Goal: Transaction & Acquisition: Purchase product/service

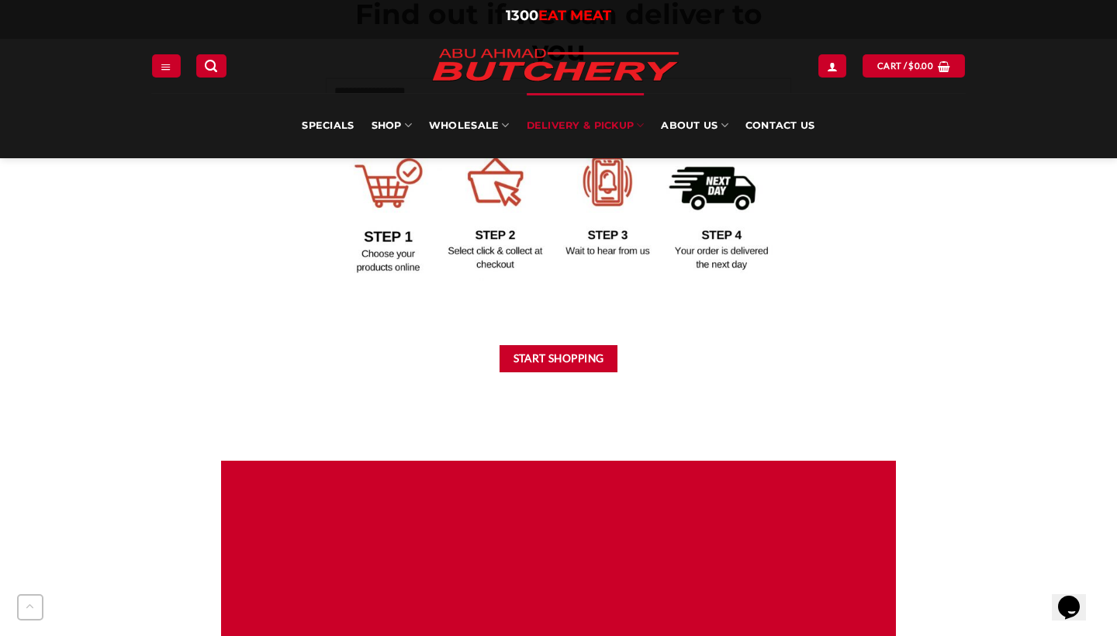
scroll to position [730, 0]
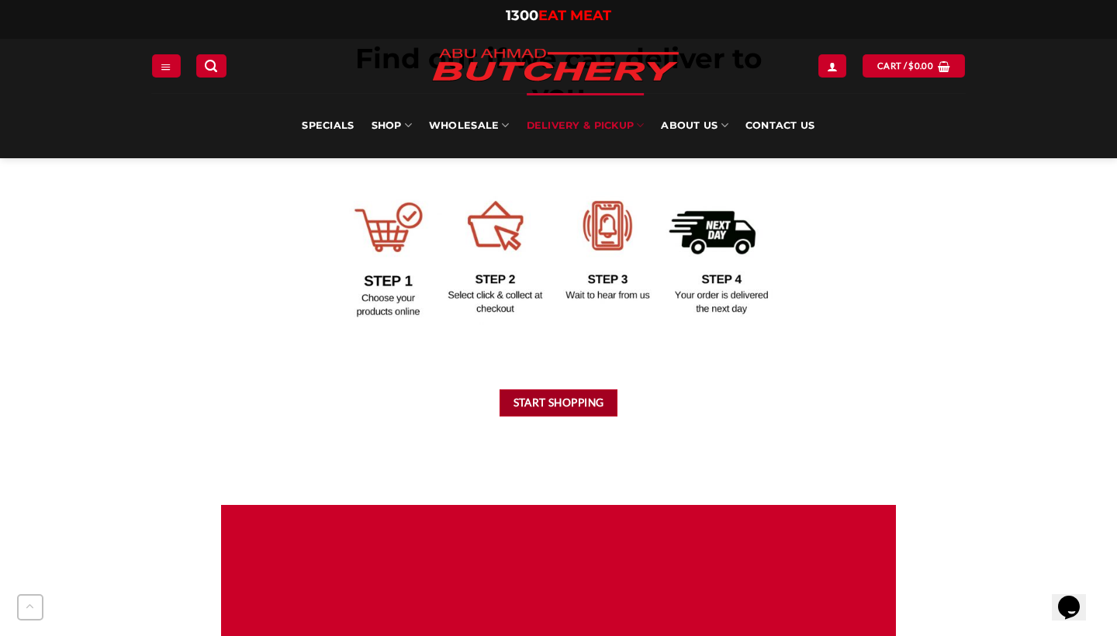
click at [551, 399] on button "Start Shopping" at bounding box center [558, 402] width 118 height 27
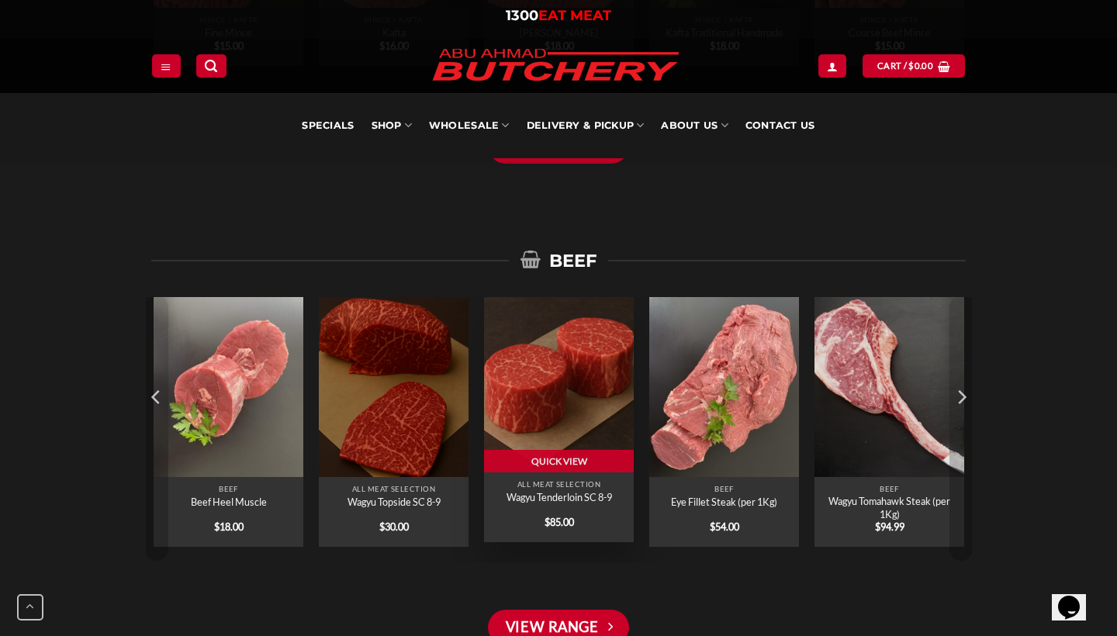
scroll to position [1516, 0]
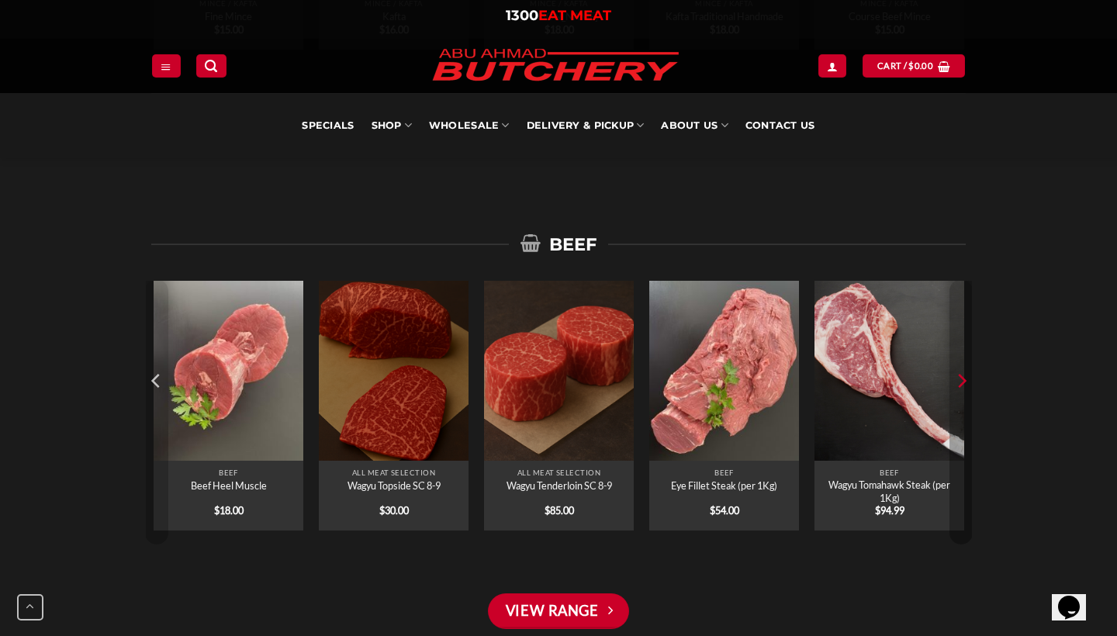
click at [963, 389] on icon "Next" at bounding box center [960, 380] width 23 height 23
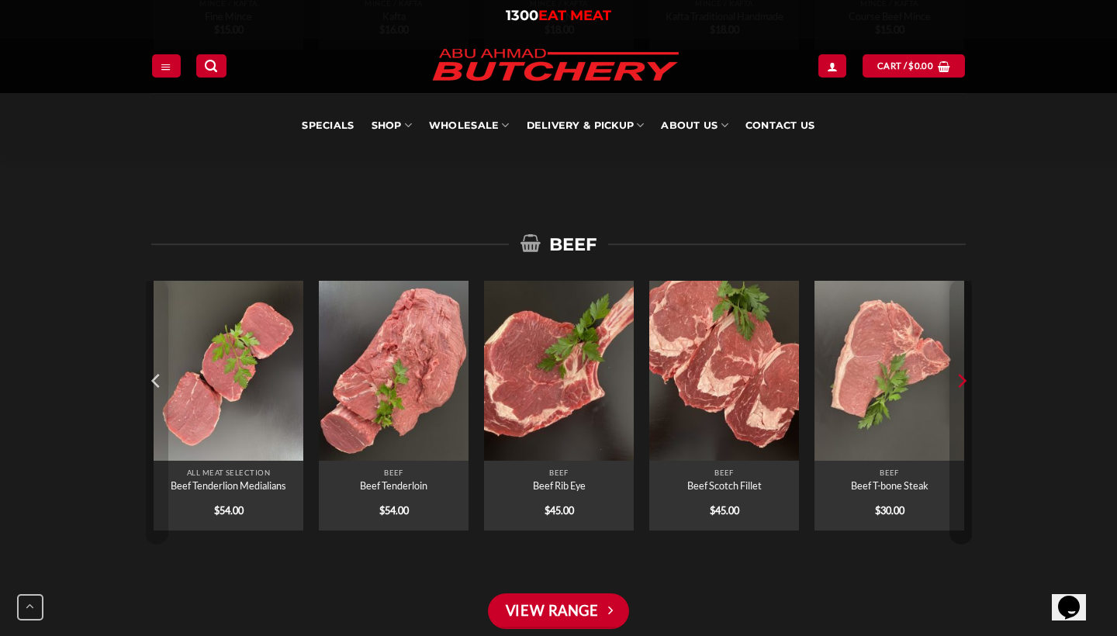
click at [963, 389] on icon "Next" at bounding box center [960, 380] width 23 height 23
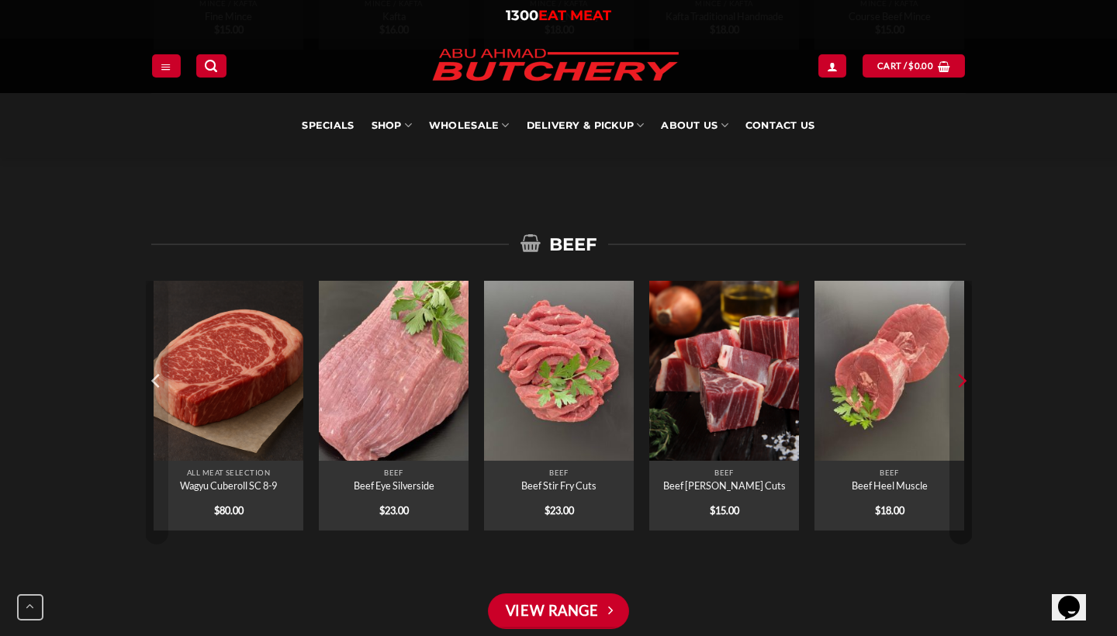
click at [960, 389] on icon "Next" at bounding box center [960, 380] width 23 height 23
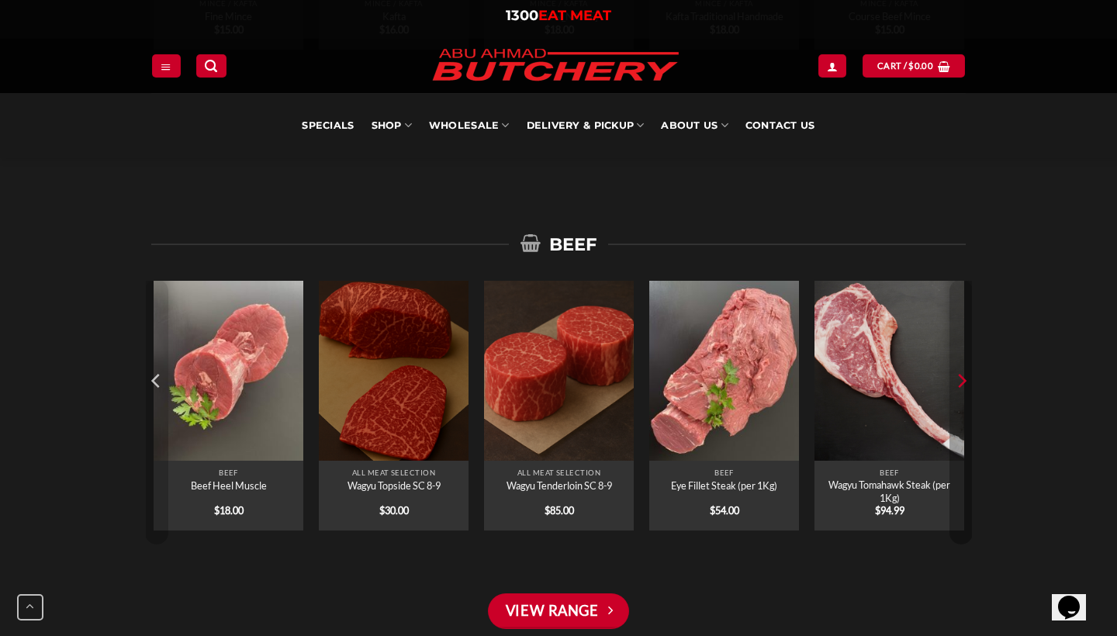
click at [962, 389] on icon "Next" at bounding box center [960, 380] width 23 height 23
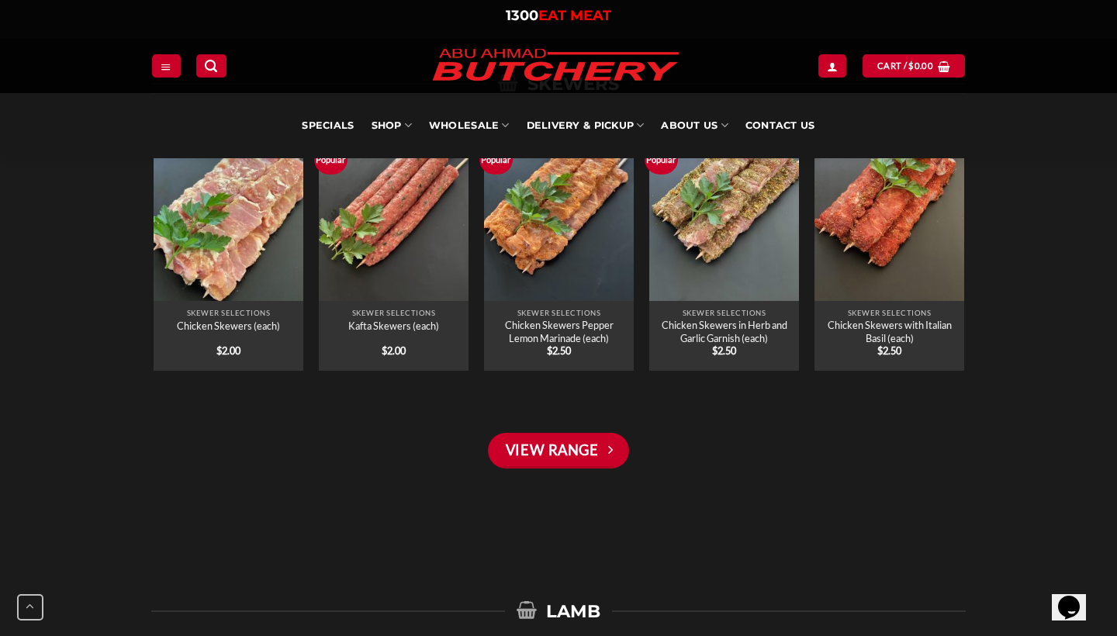
scroll to position [2163, 0]
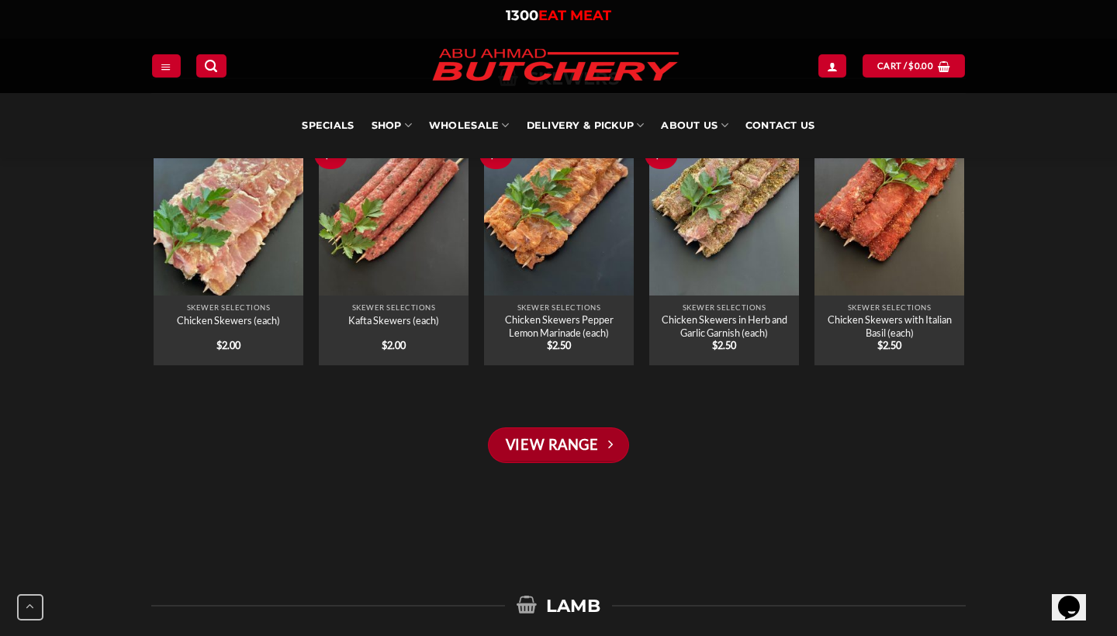
click at [593, 448] on link "View Range" at bounding box center [558, 445] width 141 height 36
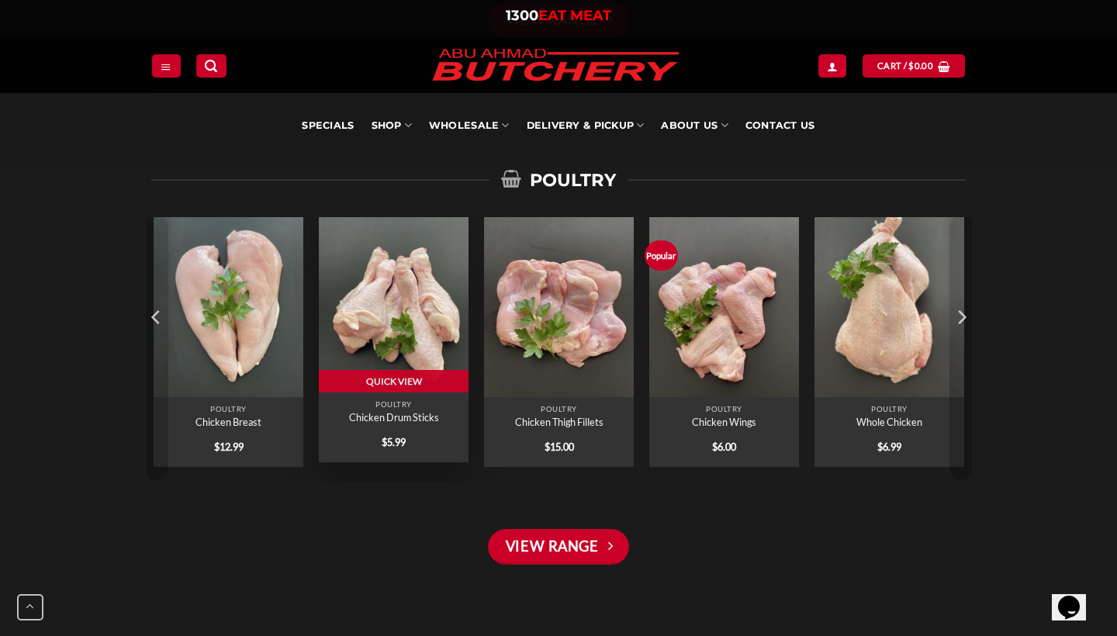
scroll to position [3127, 0]
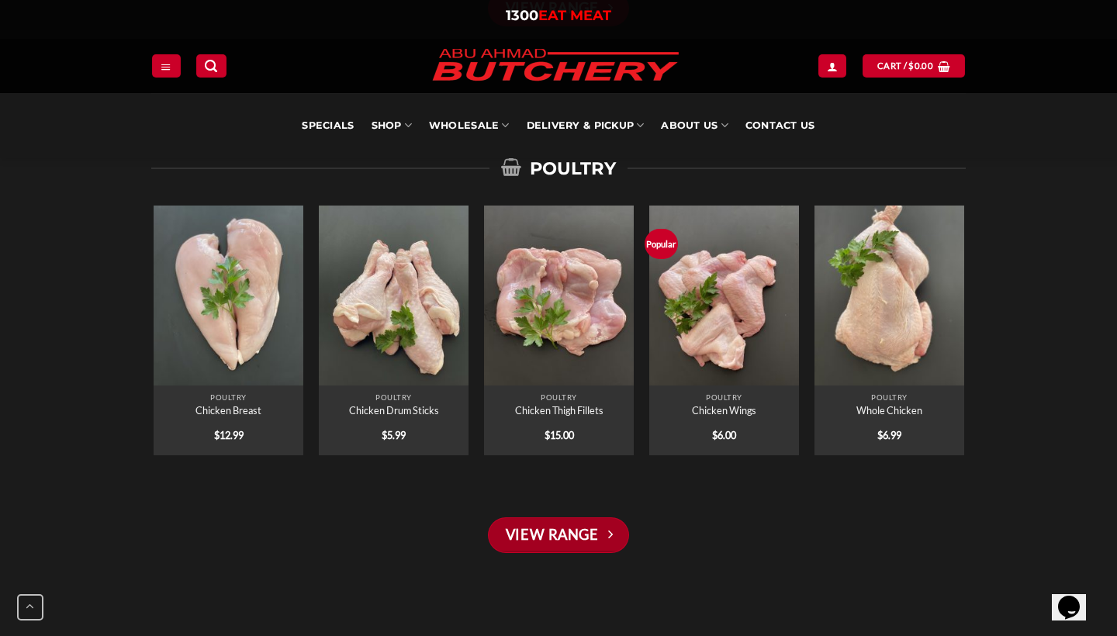
click at [577, 533] on link "View Range" at bounding box center [558, 535] width 141 height 36
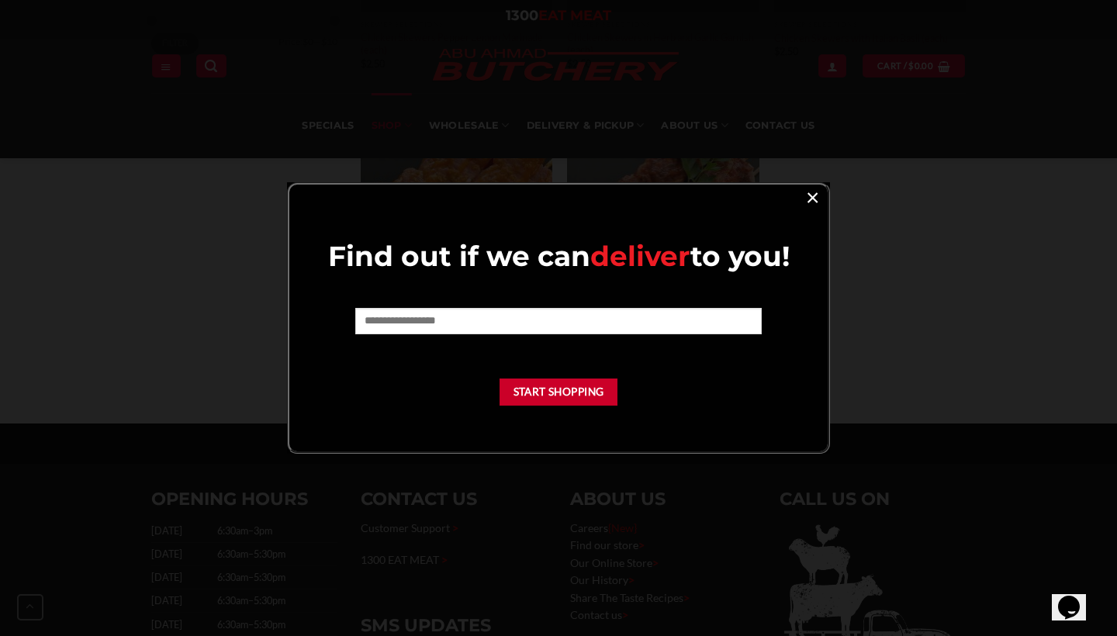
click at [817, 201] on link "×" at bounding box center [812, 196] width 22 height 21
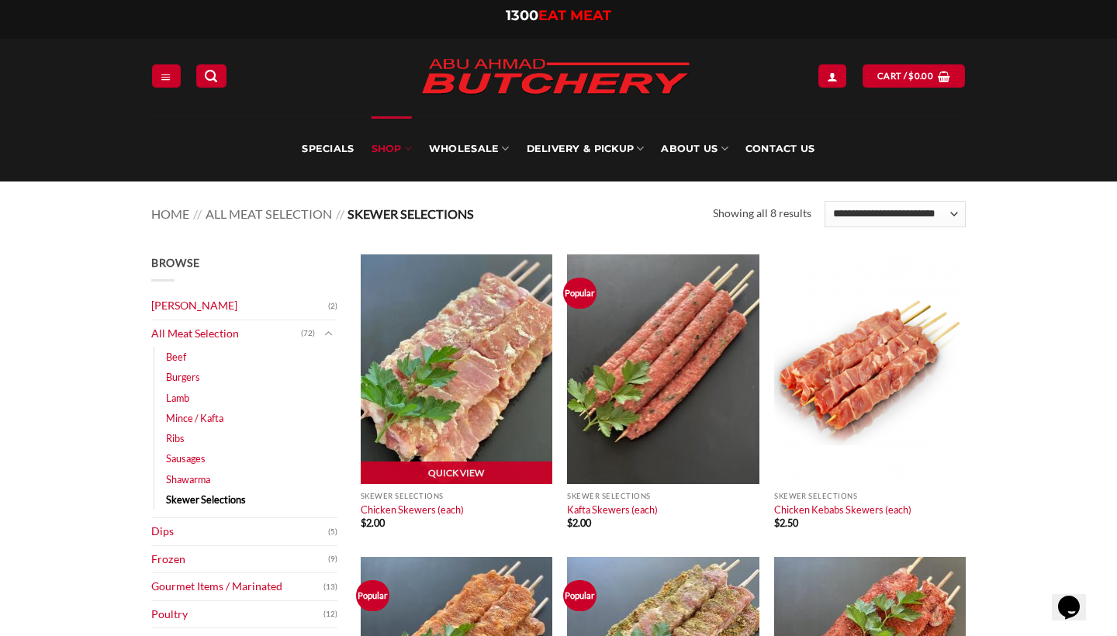
click at [496, 320] on img at bounding box center [457, 369] width 192 height 230
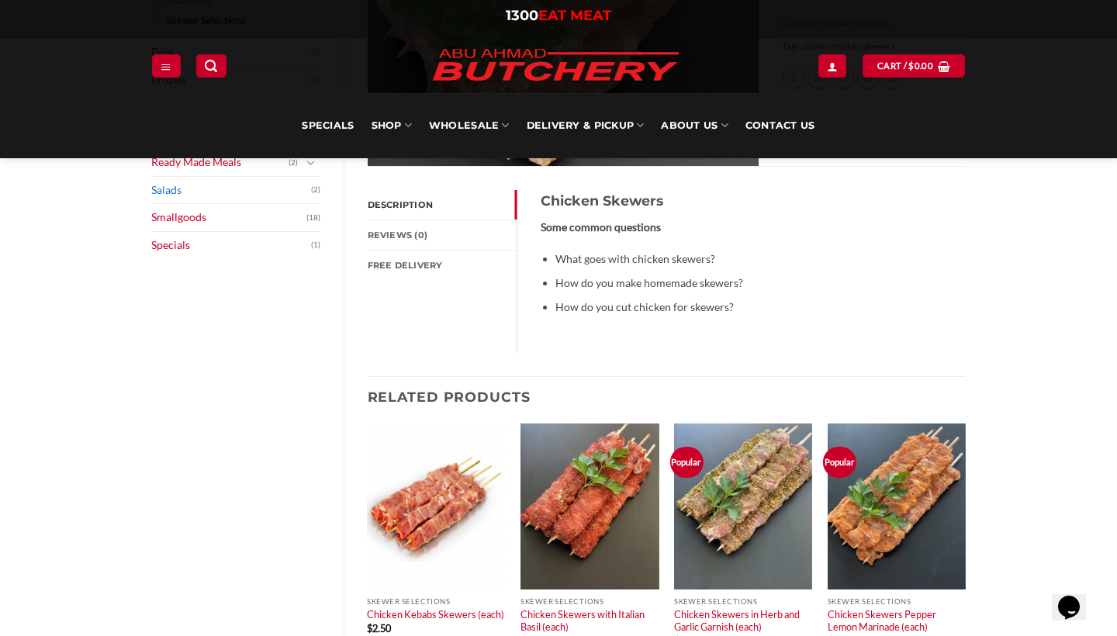
scroll to position [434, 0]
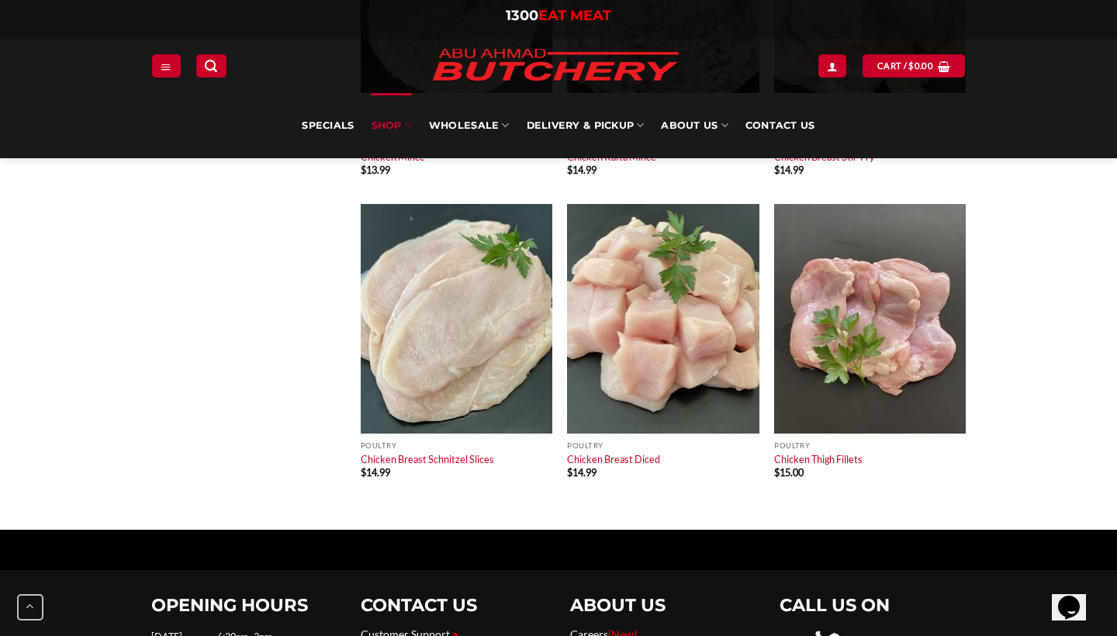
scroll to position [938, 0]
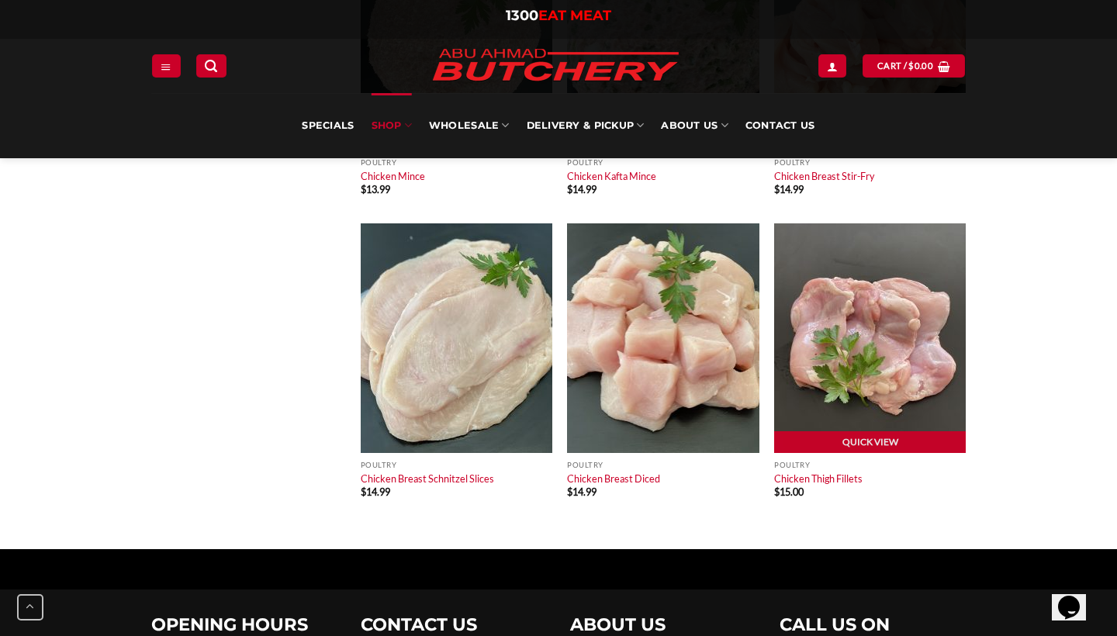
click at [933, 359] on img at bounding box center [870, 338] width 192 height 230
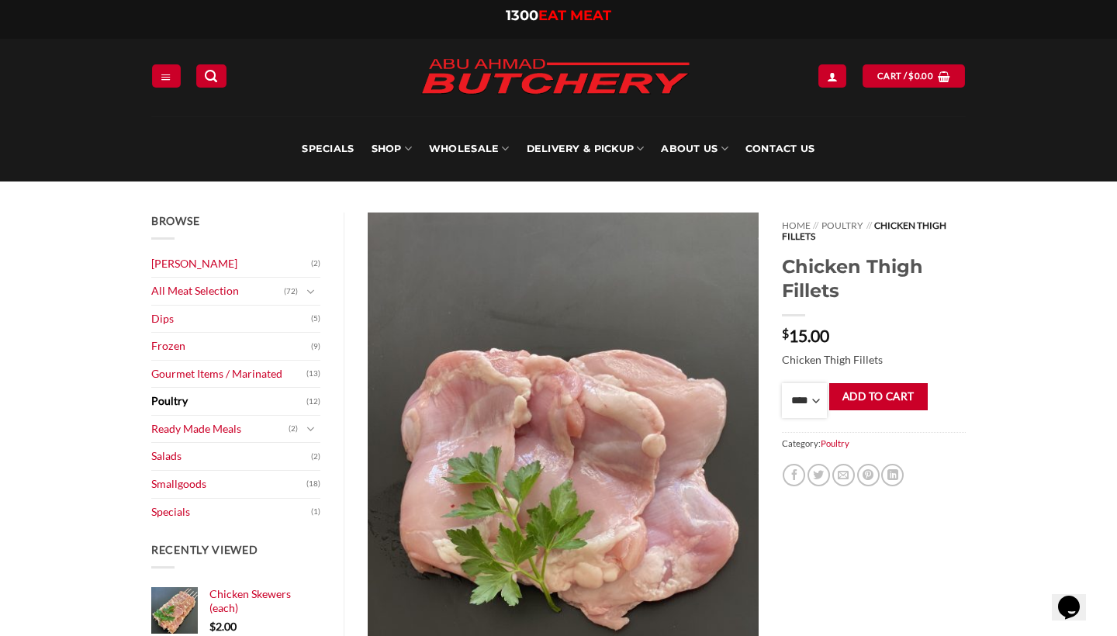
select select "*"
click at [872, 390] on button "Add to cart" at bounding box center [878, 396] width 99 height 27
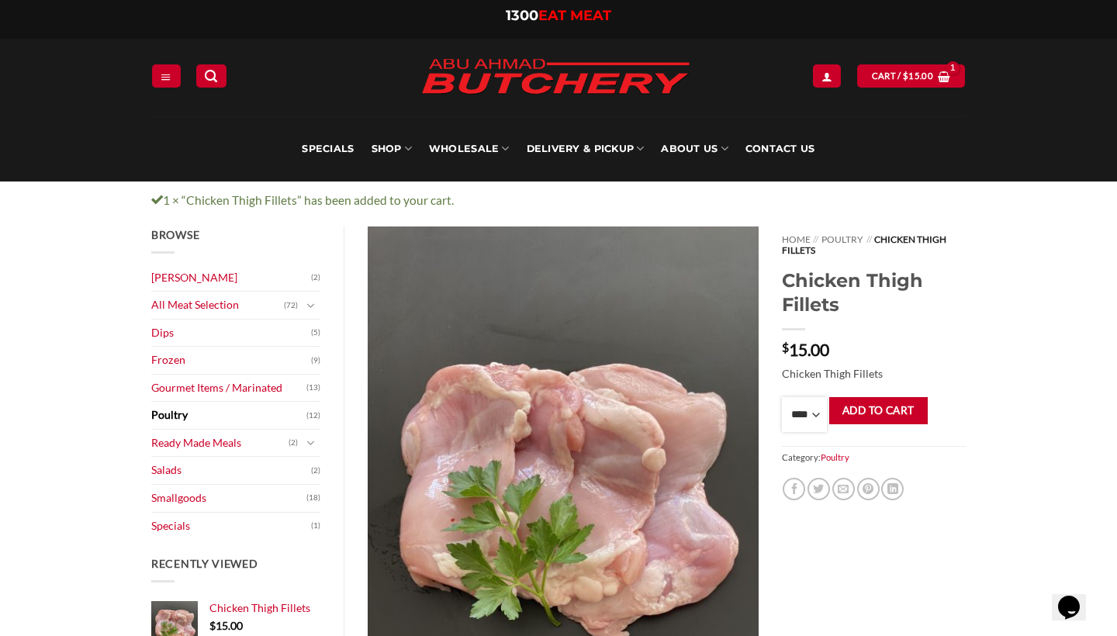
select select "***"
click at [888, 401] on button "Add to cart" at bounding box center [878, 410] width 99 height 27
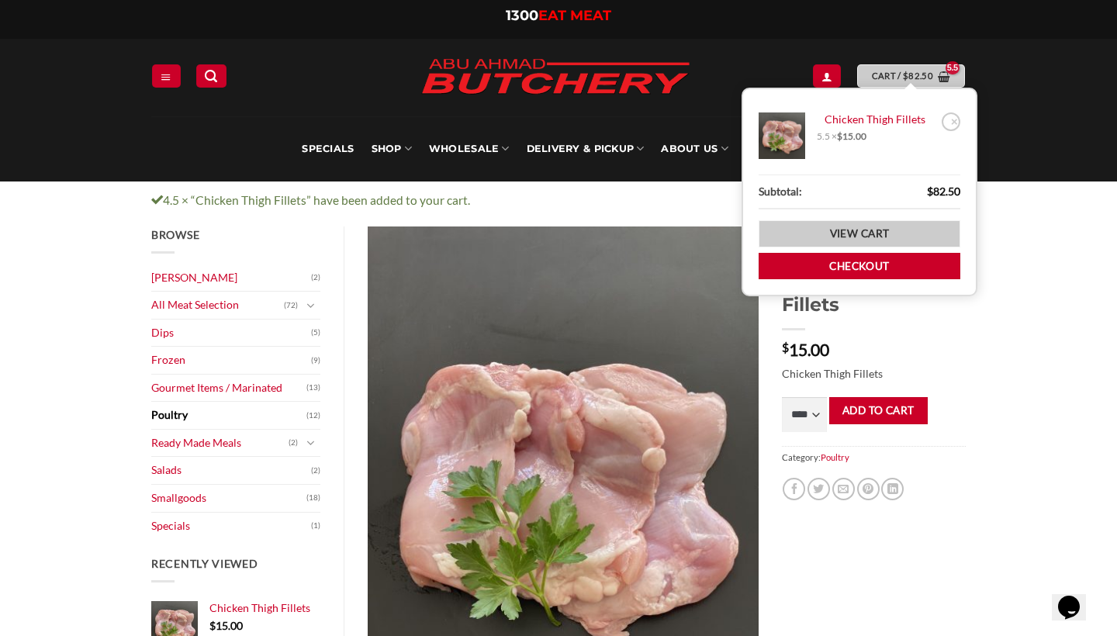
click at [887, 226] on link "View cart" at bounding box center [860, 233] width 202 height 27
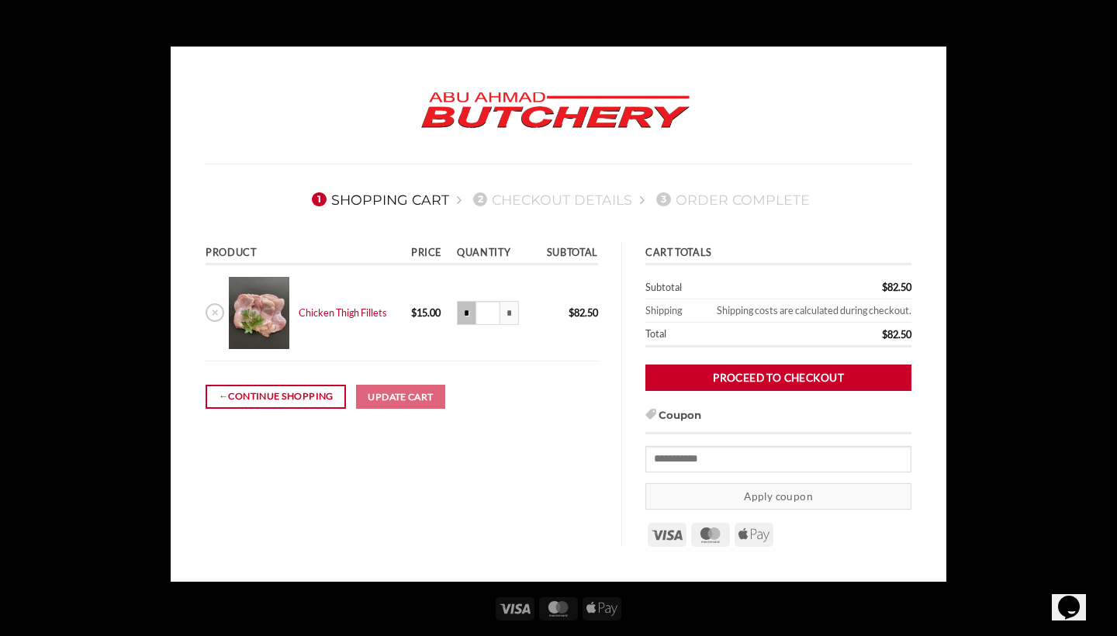
click at [469, 320] on input "*" at bounding box center [466, 313] width 19 height 25
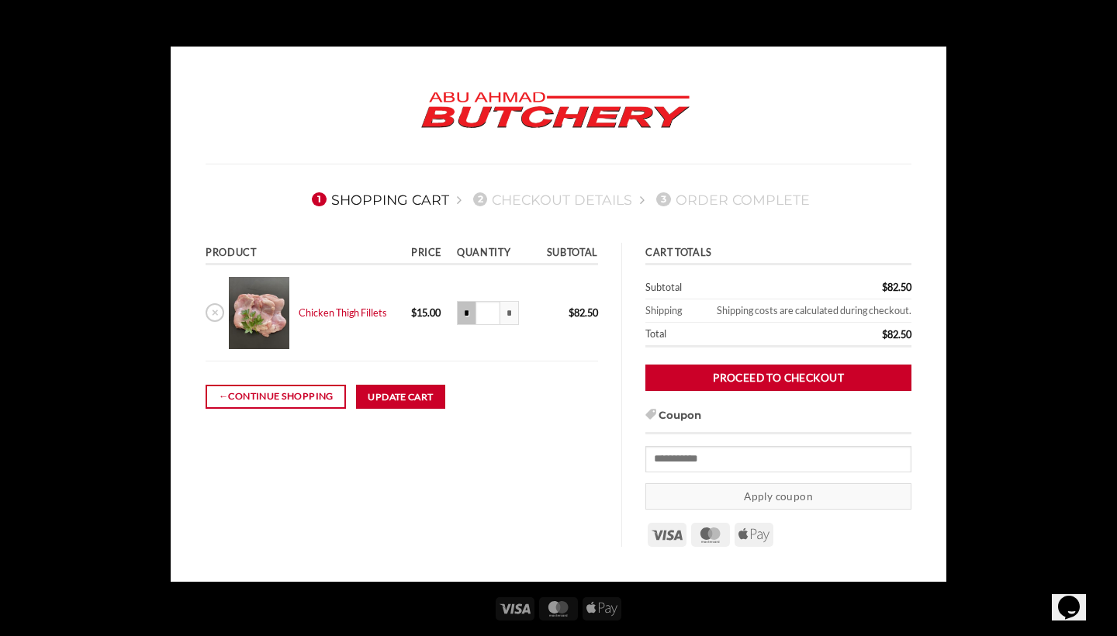
click at [469, 320] on input "*" at bounding box center [466, 313] width 19 height 25
click at [470, 320] on input "*" at bounding box center [466, 313] width 19 height 25
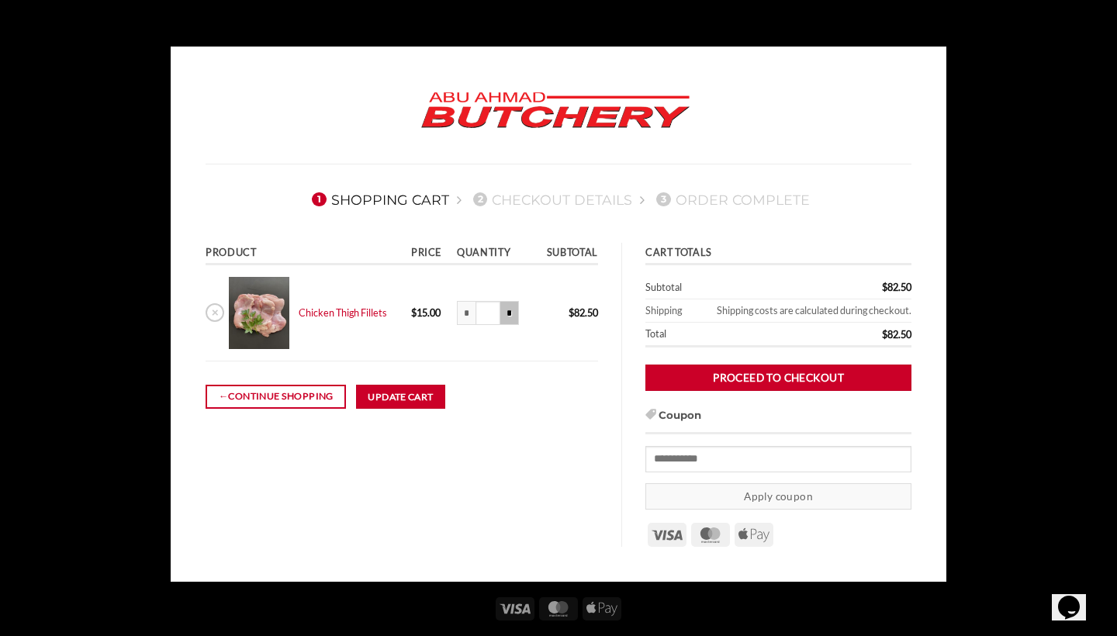
click at [512, 311] on input "*" at bounding box center [509, 313] width 19 height 25
type input "***"
click at [438, 396] on button "Update cart" at bounding box center [401, 397] width 90 height 25
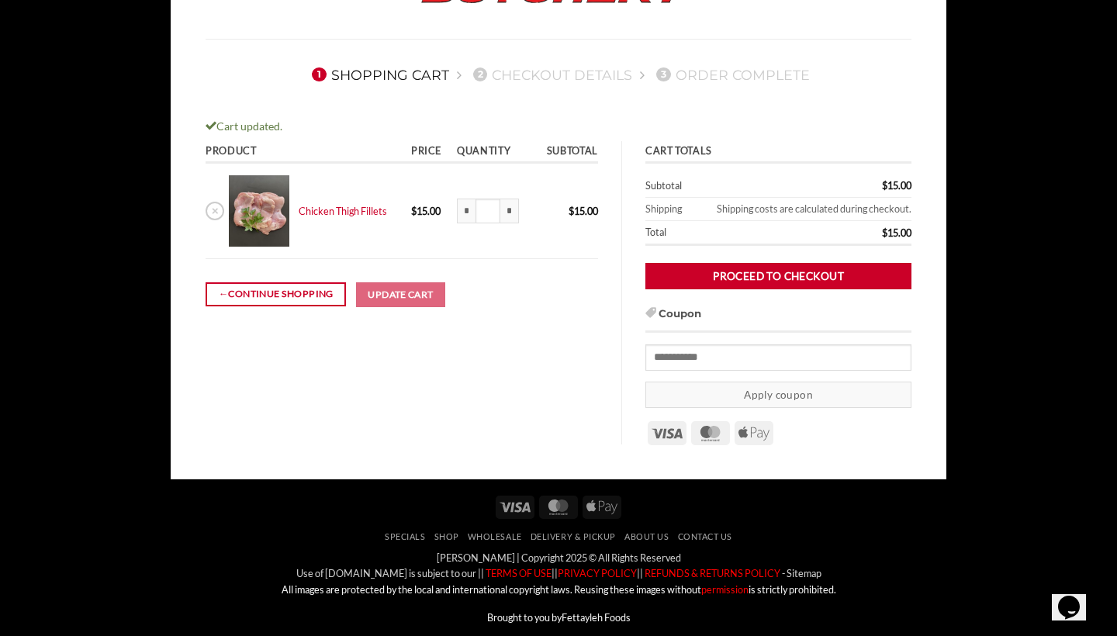
scroll to position [125, 0]
click at [503, 209] on input "*" at bounding box center [509, 211] width 19 height 25
click at [464, 219] on input "*" at bounding box center [466, 211] width 19 height 25
click at [465, 212] on input "*" at bounding box center [466, 211] width 19 height 25
type input "***"
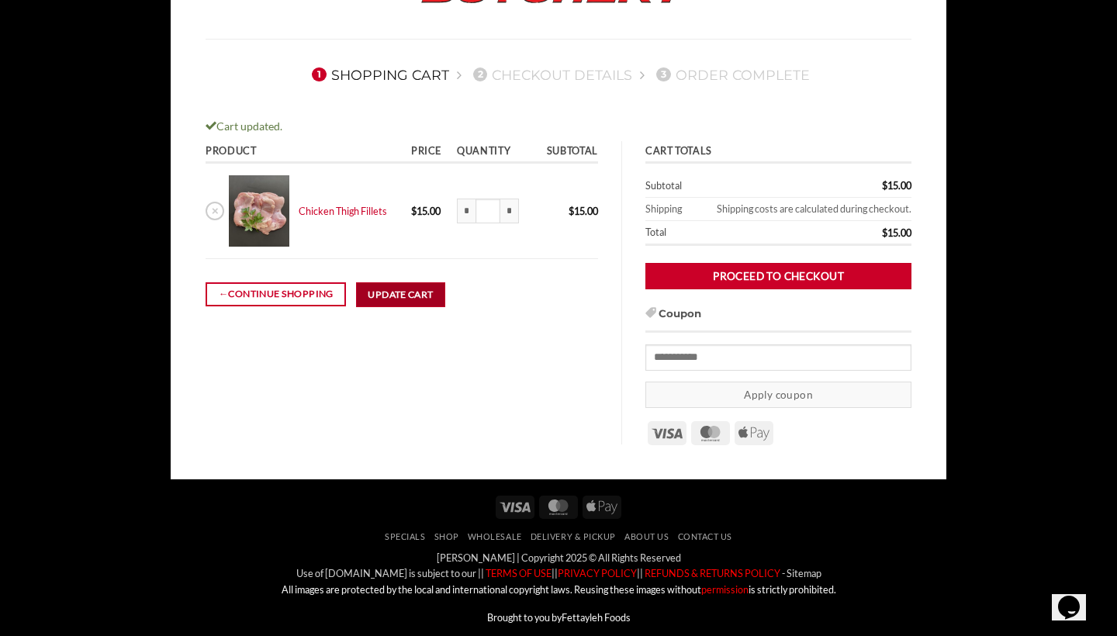
click at [437, 300] on button "Update cart" at bounding box center [401, 294] width 90 height 25
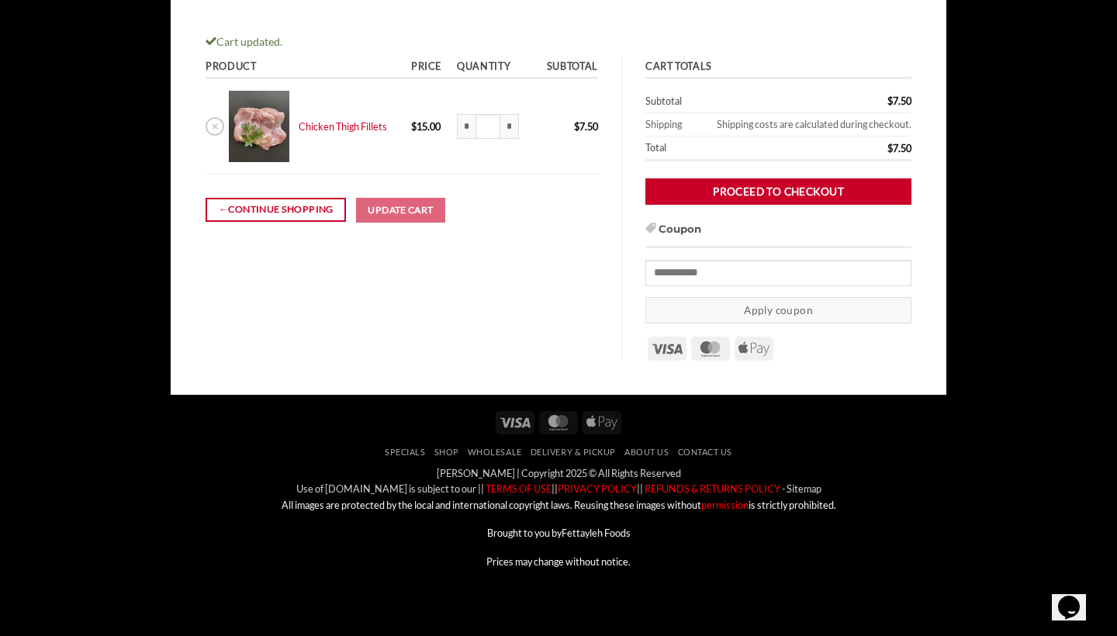
scroll to position [210, 0]
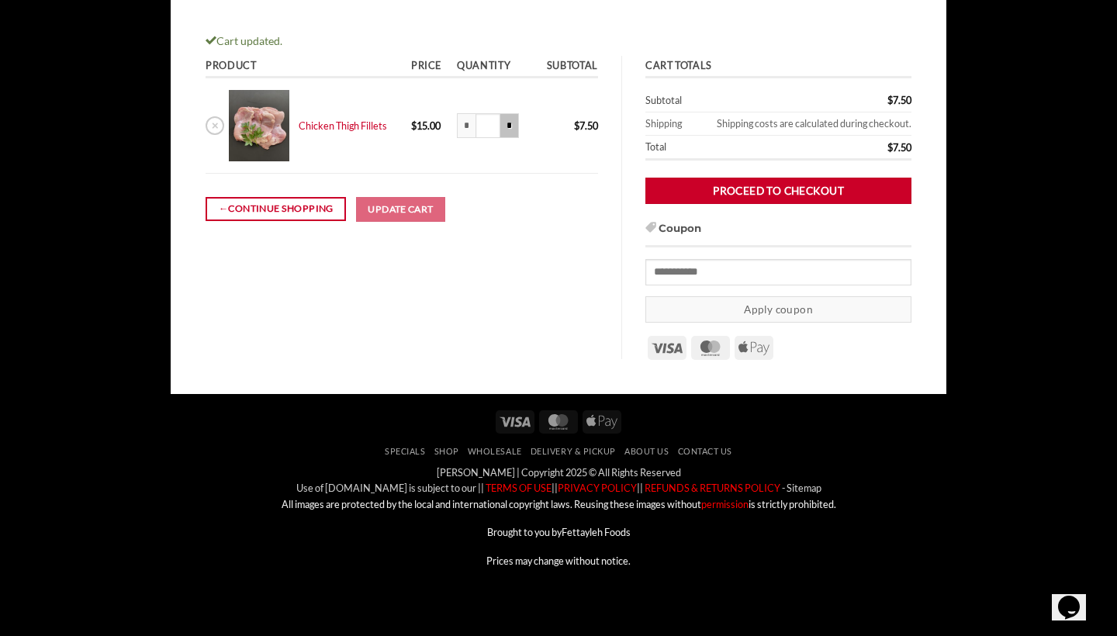
click at [509, 129] on input "*" at bounding box center [509, 125] width 19 height 25
type input "***"
click at [426, 210] on button "Update cart" at bounding box center [401, 209] width 90 height 25
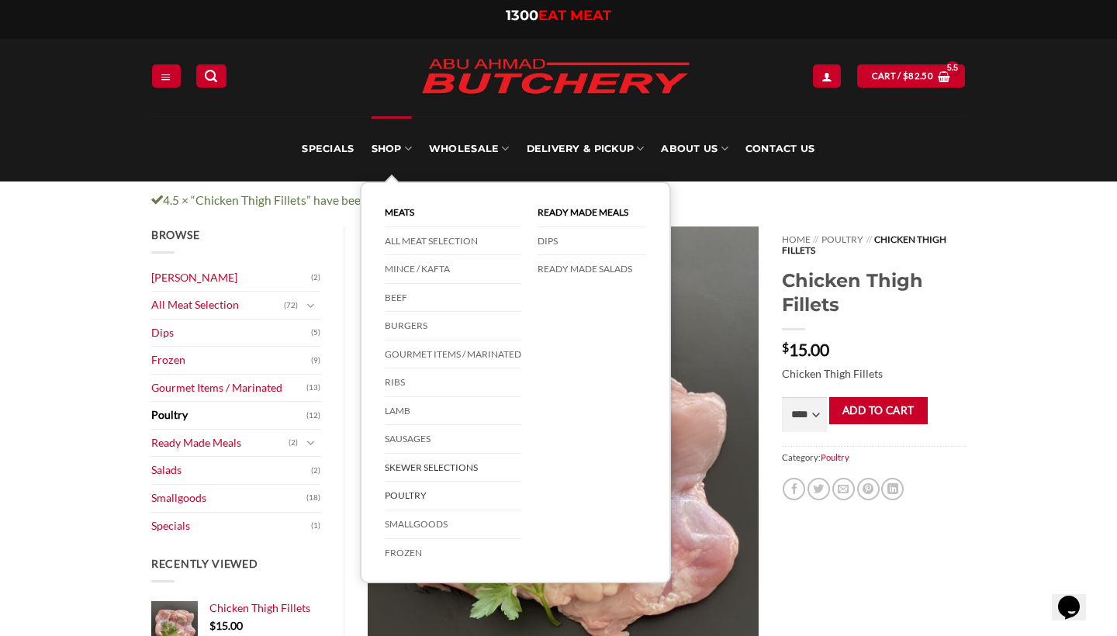
click at [432, 465] on link "Skewer Selections" at bounding box center [453, 468] width 137 height 29
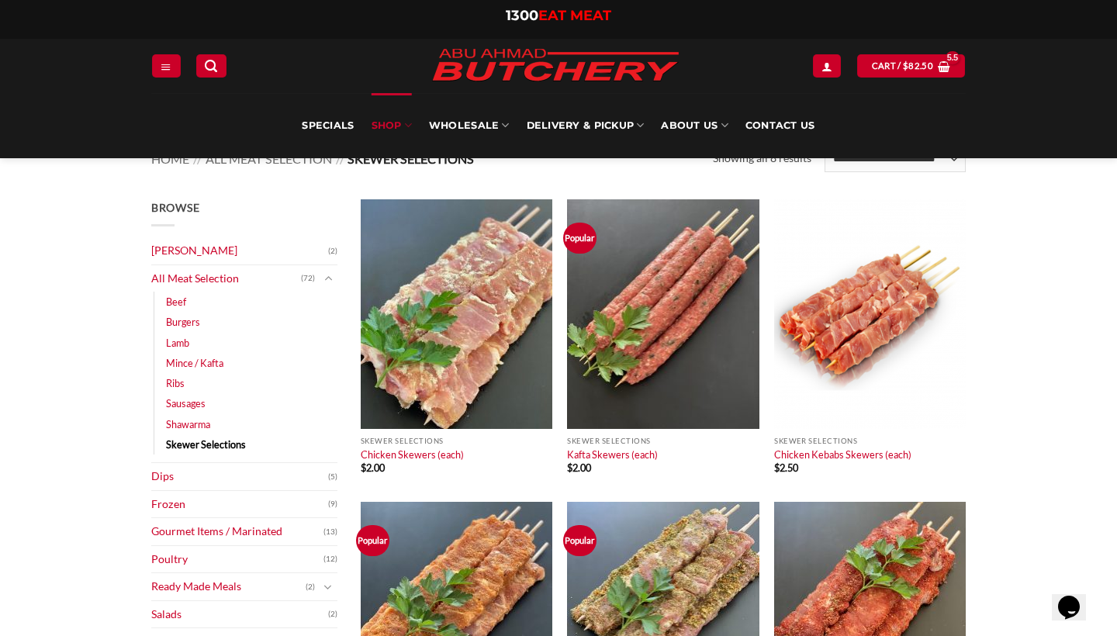
scroll to position [7, 0]
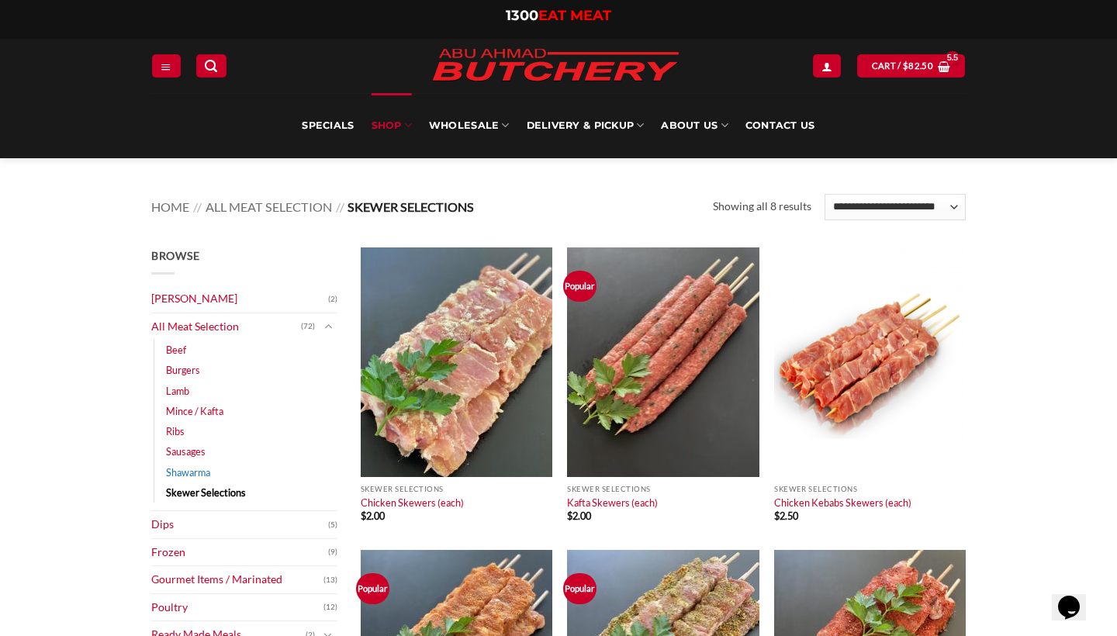
click at [203, 472] on link "Shawarma" at bounding box center [188, 472] width 44 height 20
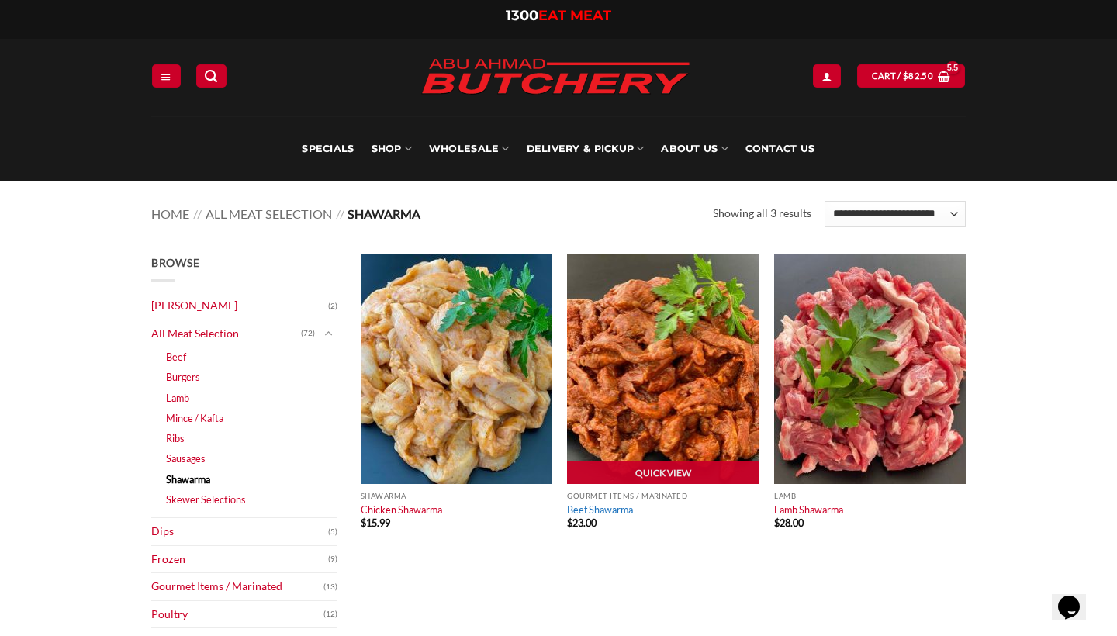
click at [607, 507] on link "Beef Shawarma" at bounding box center [600, 509] width 66 height 12
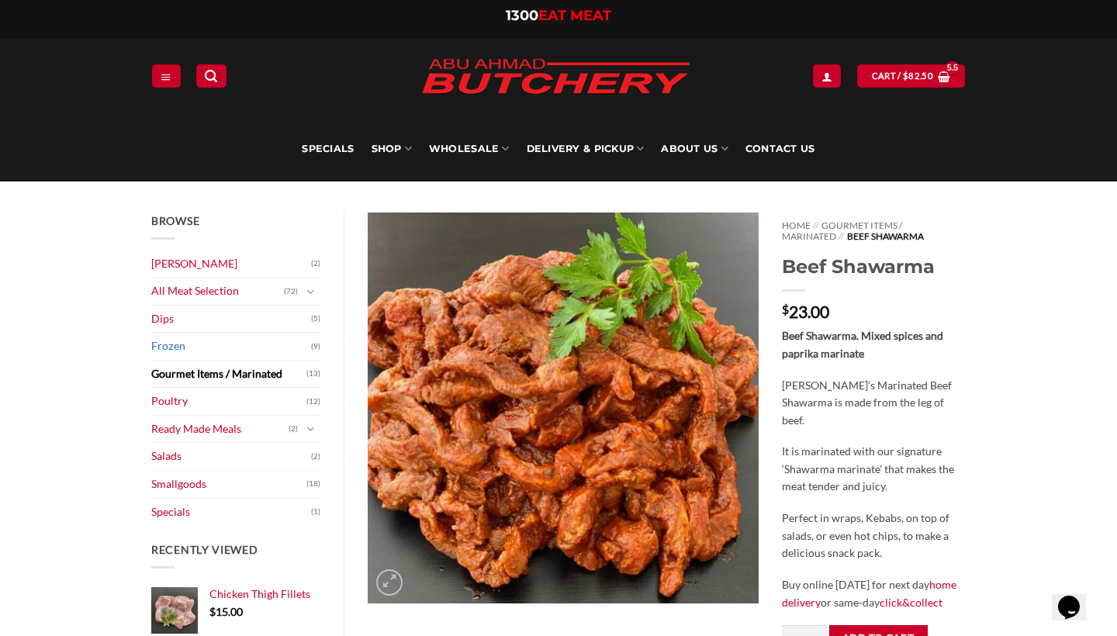
click at [171, 350] on link "Frozen" at bounding box center [231, 346] width 160 height 27
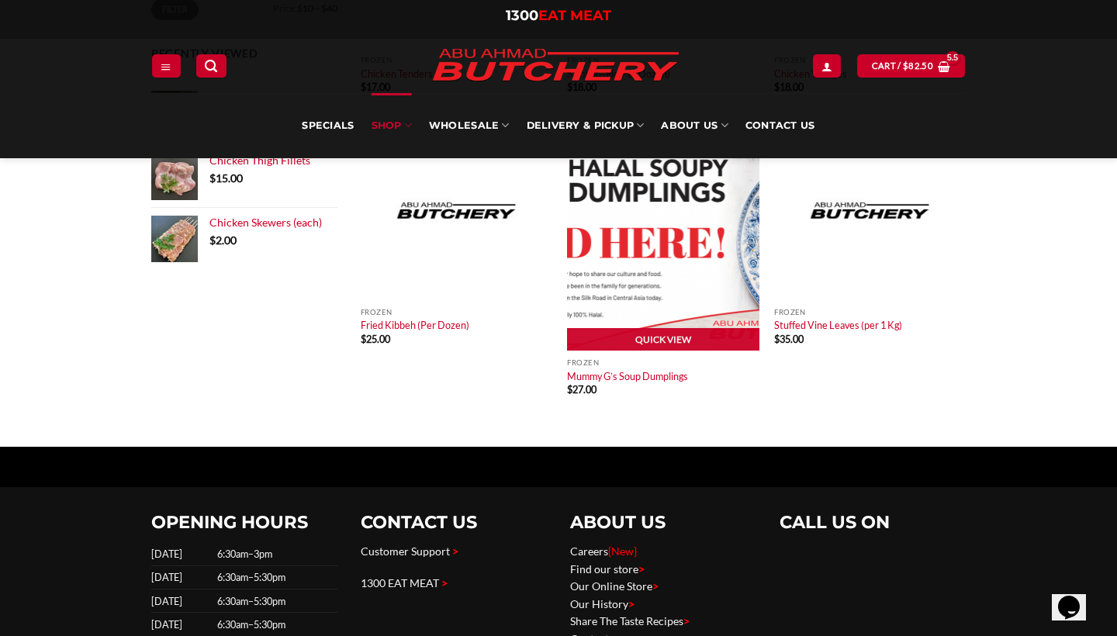
scroll to position [571, 0]
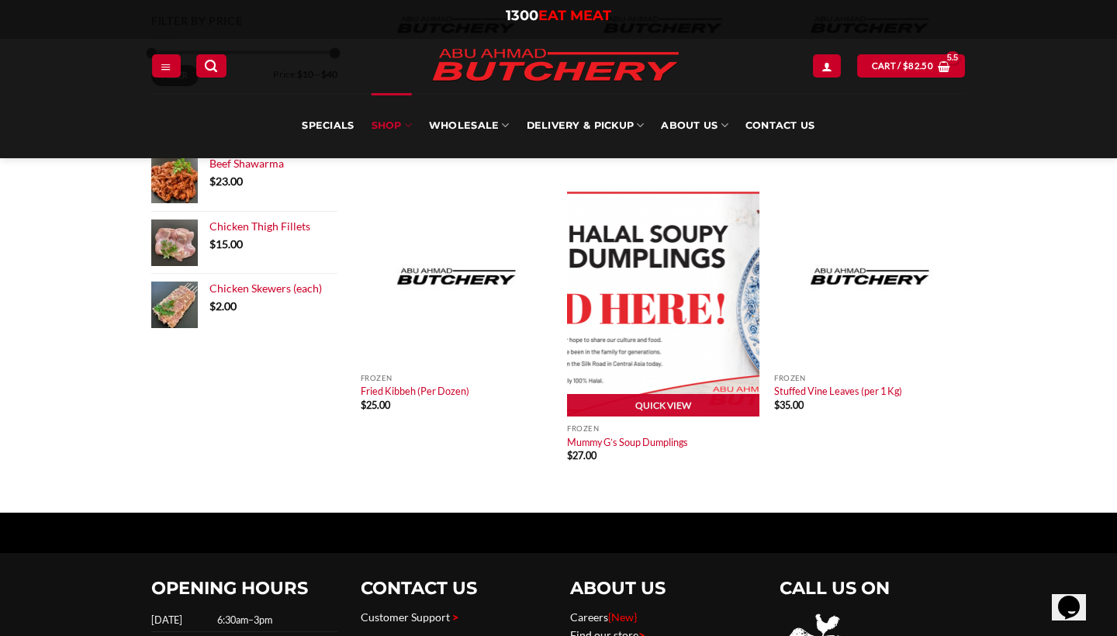
click at [716, 293] on img at bounding box center [663, 302] width 192 height 230
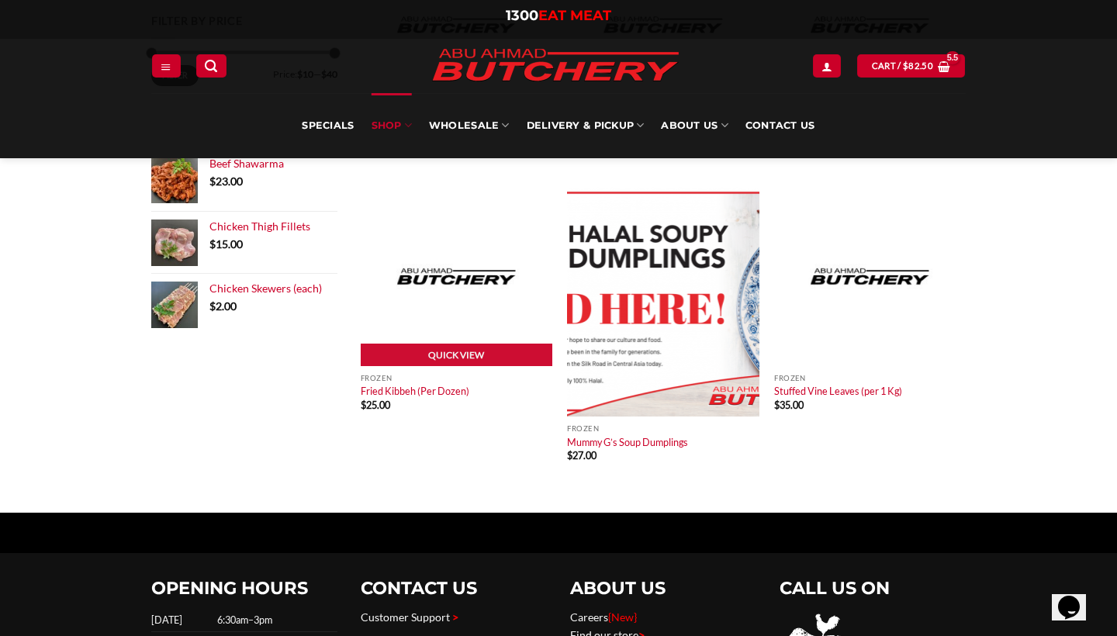
click at [385, 257] on img at bounding box center [457, 276] width 192 height 179
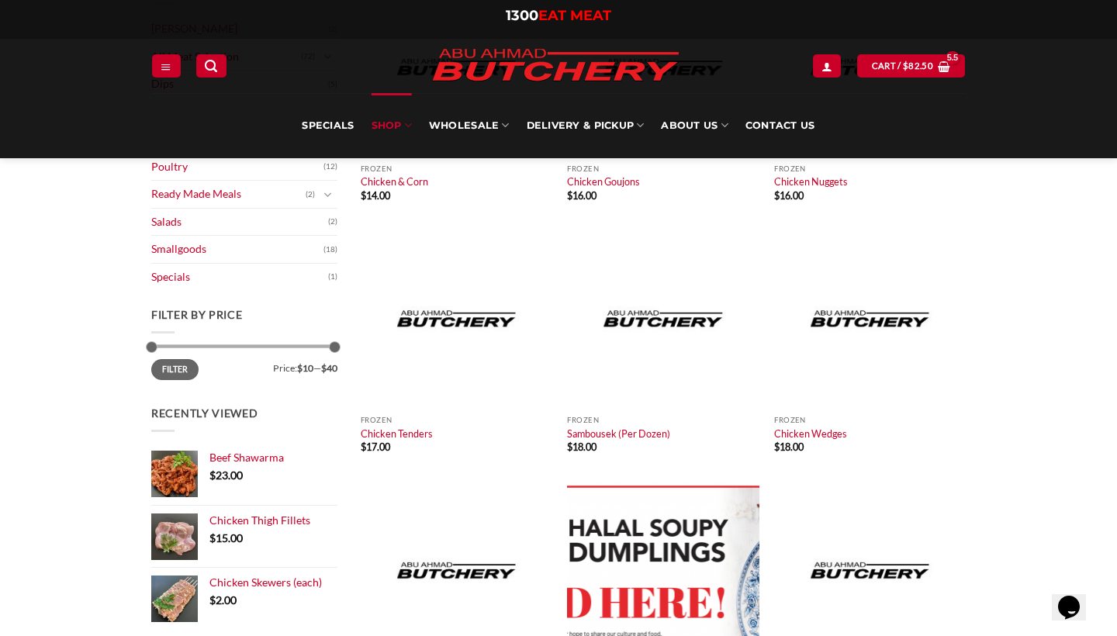
scroll to position [252, 0]
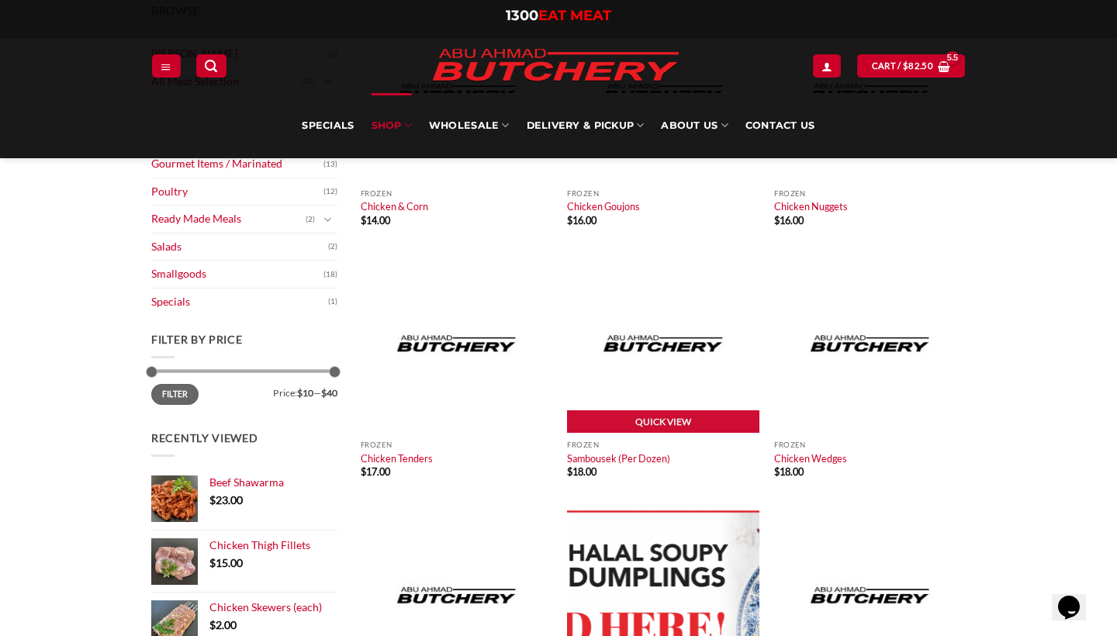
click at [625, 382] on img at bounding box center [663, 343] width 192 height 179
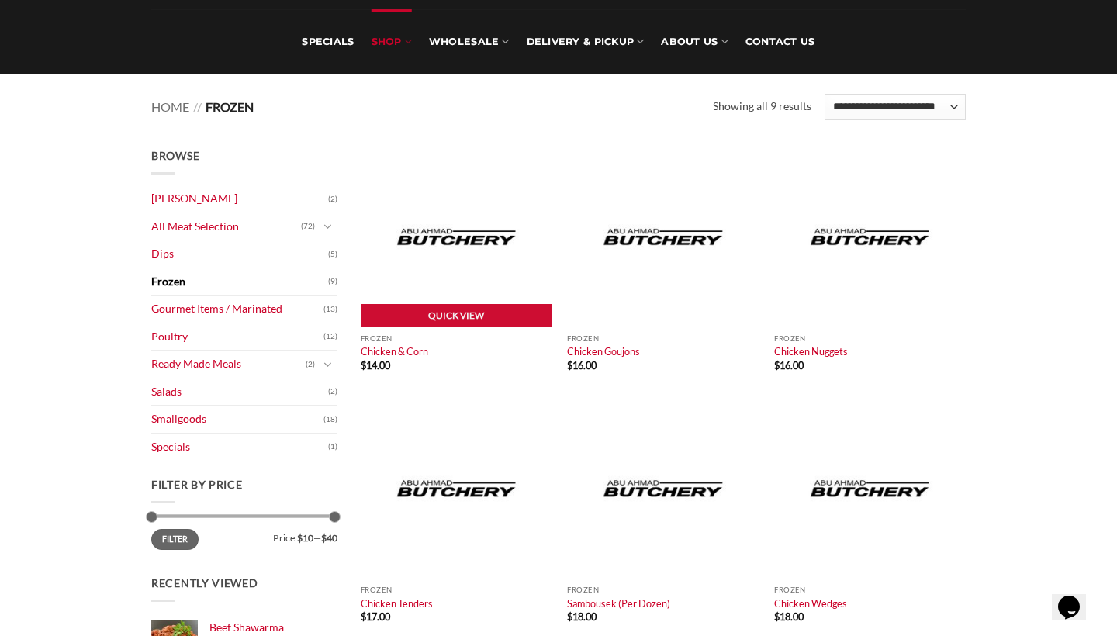
scroll to position [95, 0]
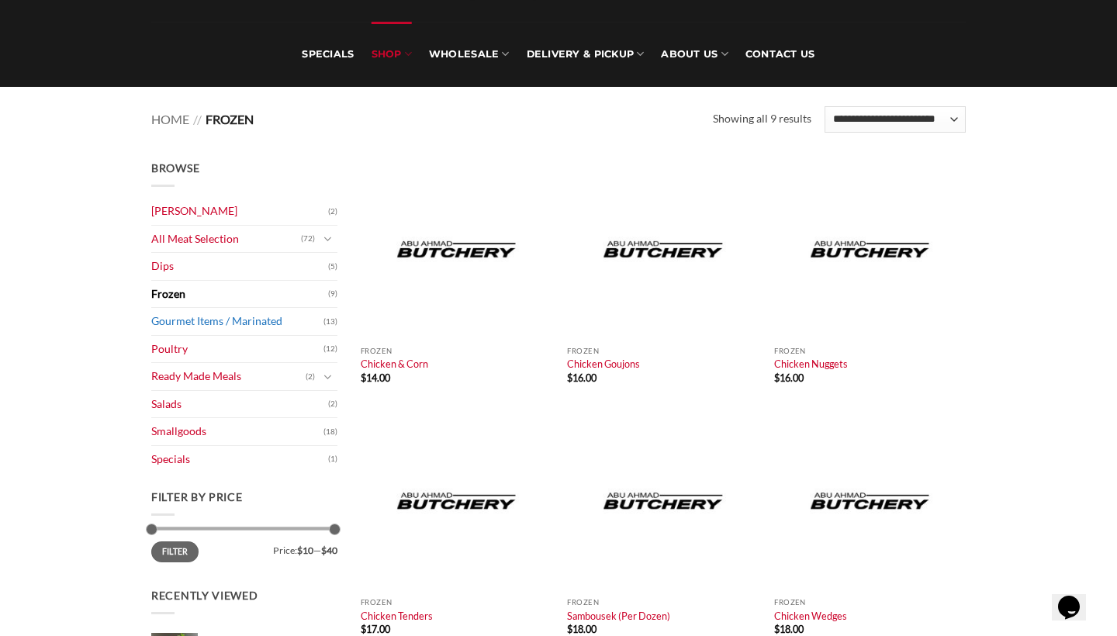
click at [235, 325] on link "Gourmet Items / Marinated" at bounding box center [237, 321] width 172 height 27
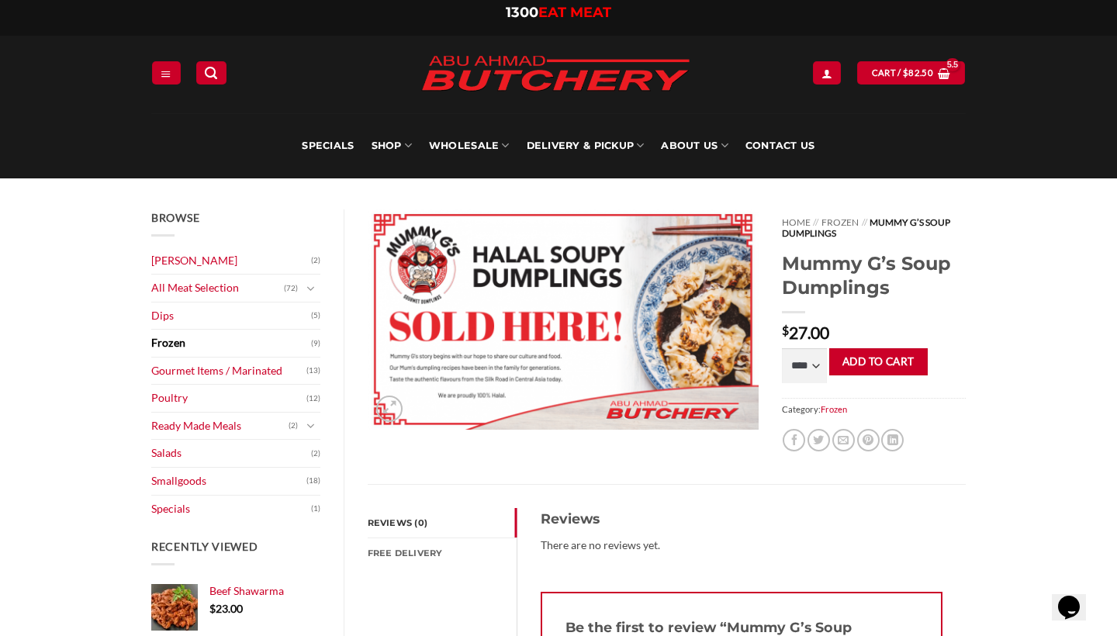
scroll to position [3, 0]
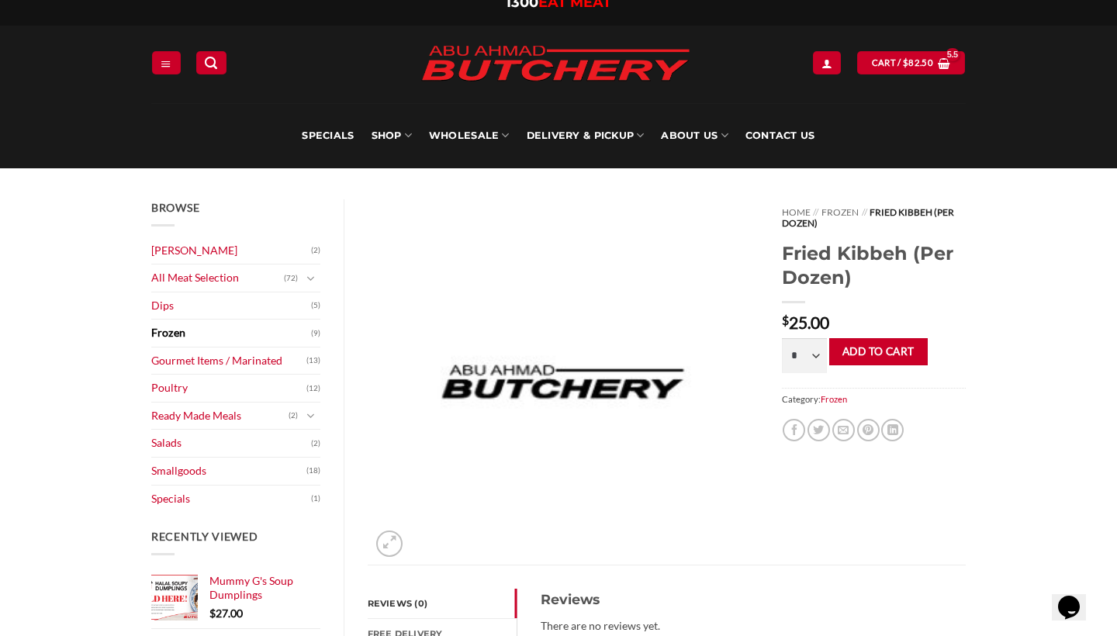
scroll to position [20, 0]
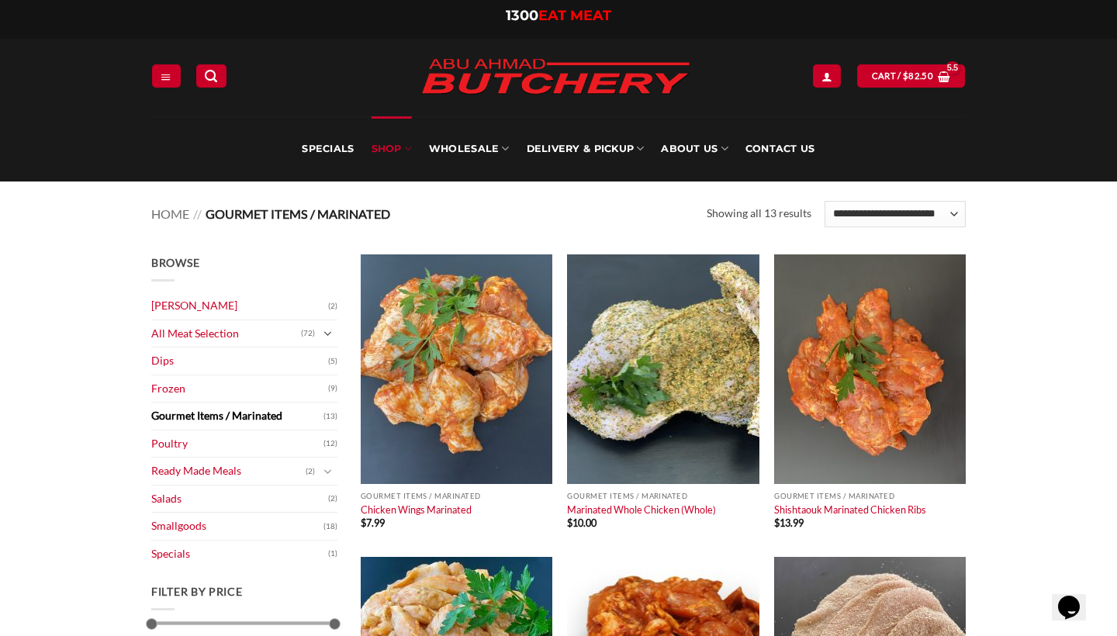
click at [330, 337] on icon "Toggle" at bounding box center [327, 335] width 9 height 16
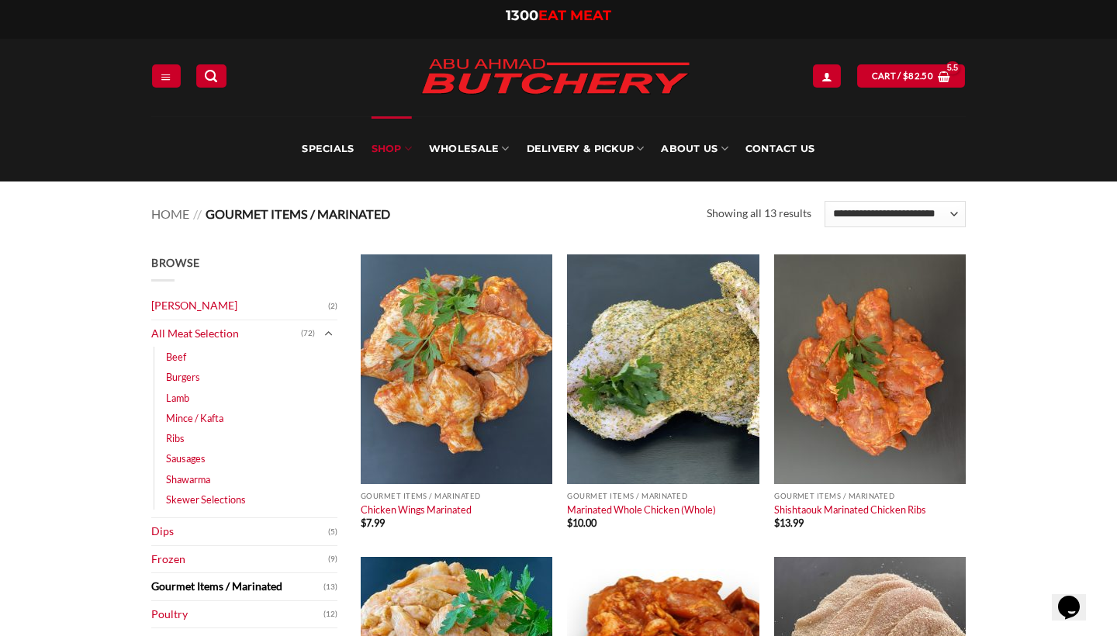
click at [329, 333] on icon "Toggle" at bounding box center [327, 333] width 9 height 16
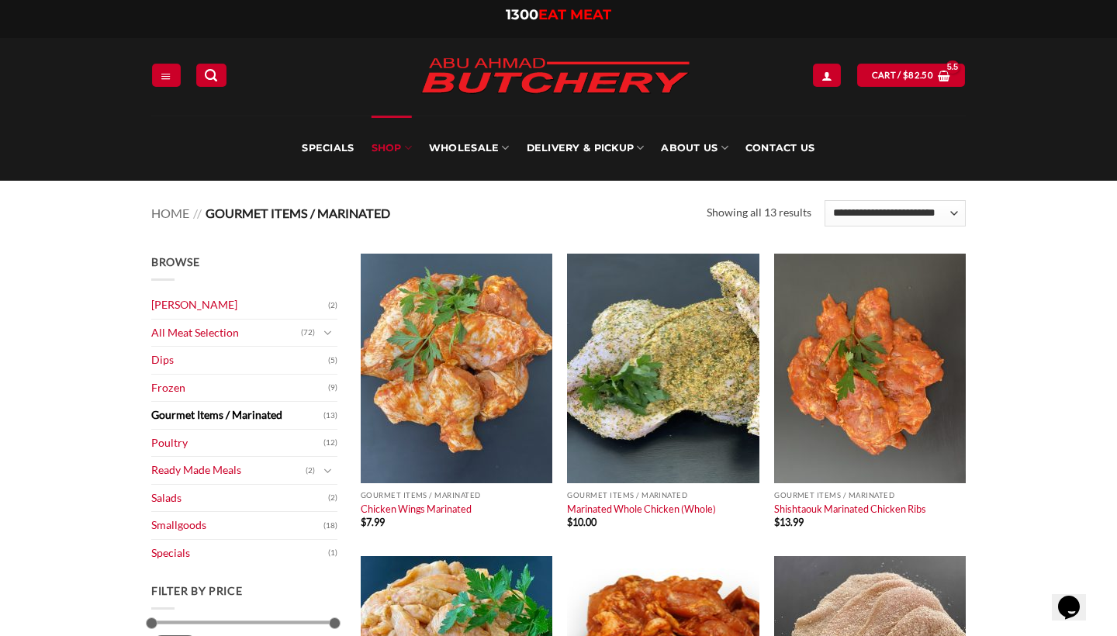
scroll to position [12, 0]
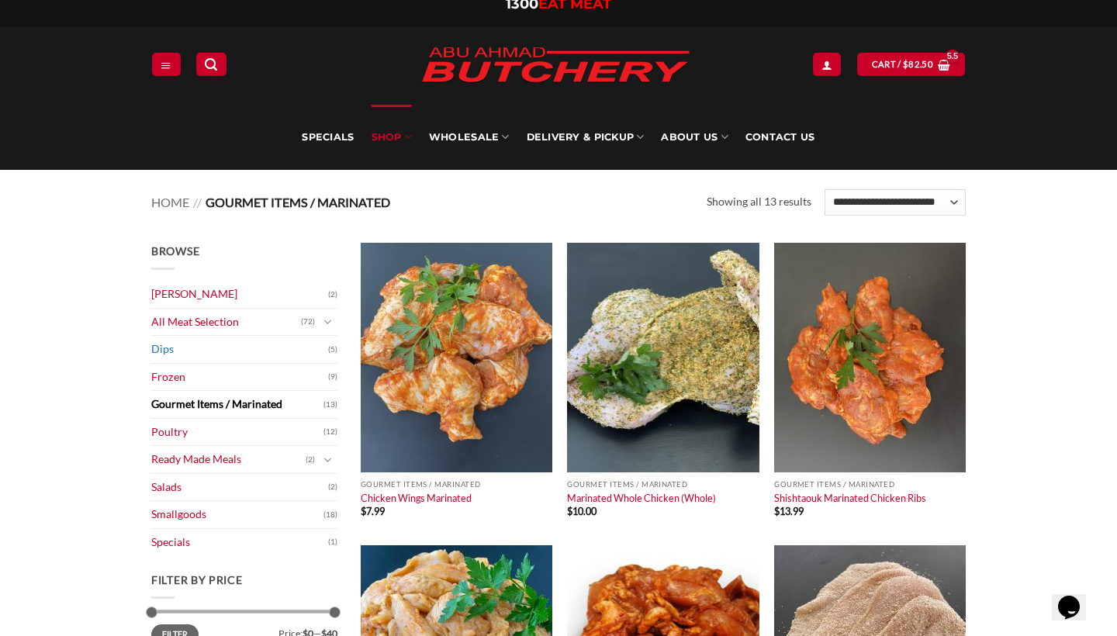
click at [322, 344] on link "Dips" at bounding box center [239, 349] width 177 height 27
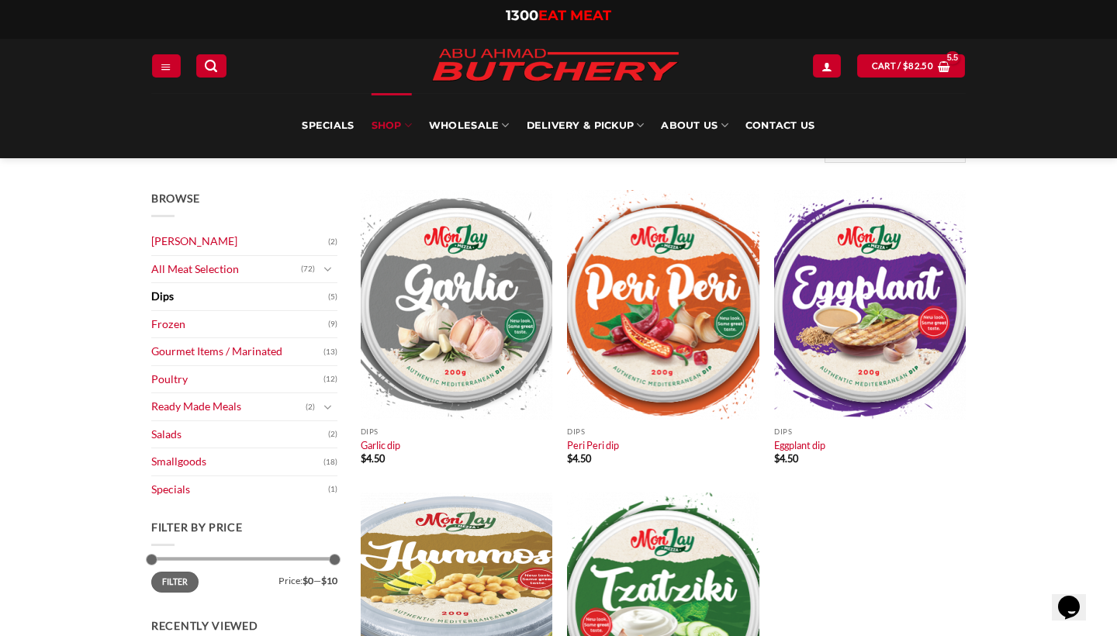
scroll to position [62, 0]
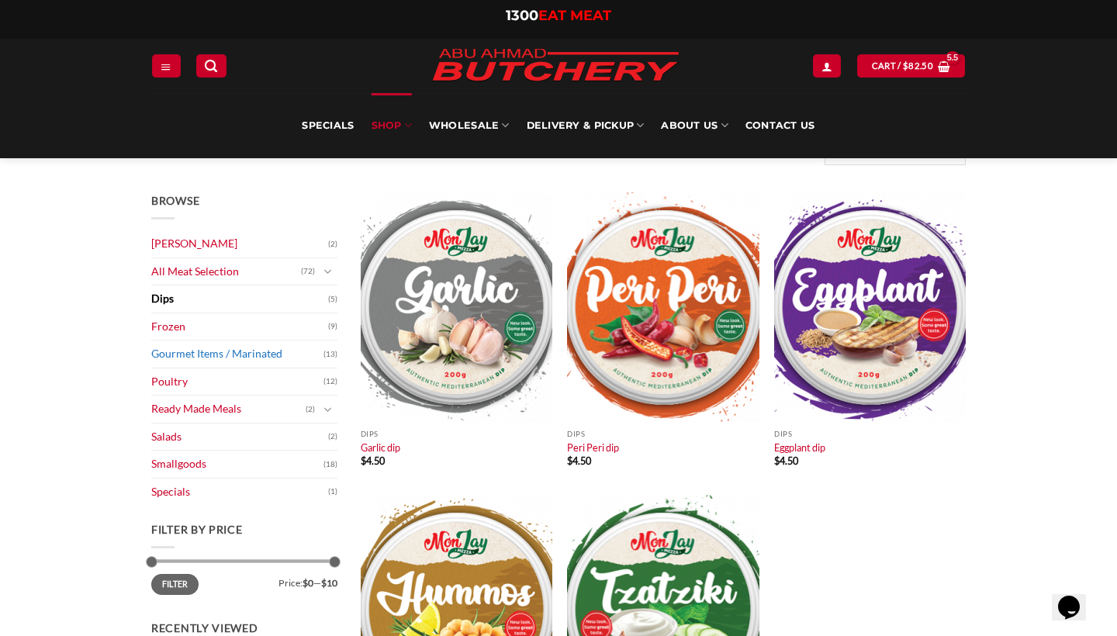
click at [314, 354] on link "Gourmet Items / Marinated" at bounding box center [237, 353] width 172 height 27
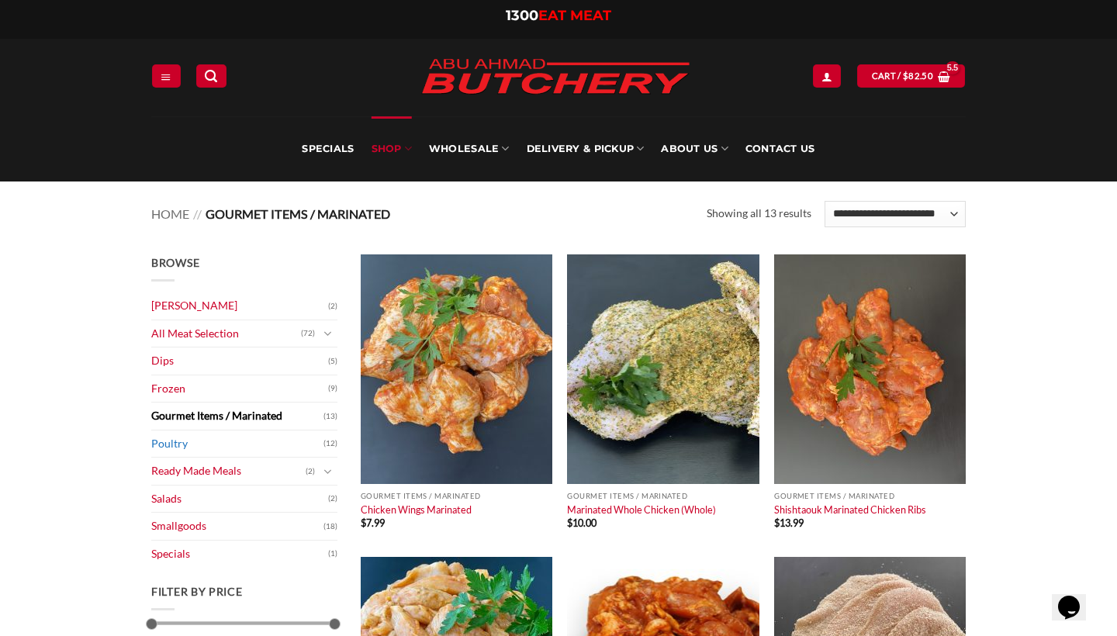
scroll to position [79, 0]
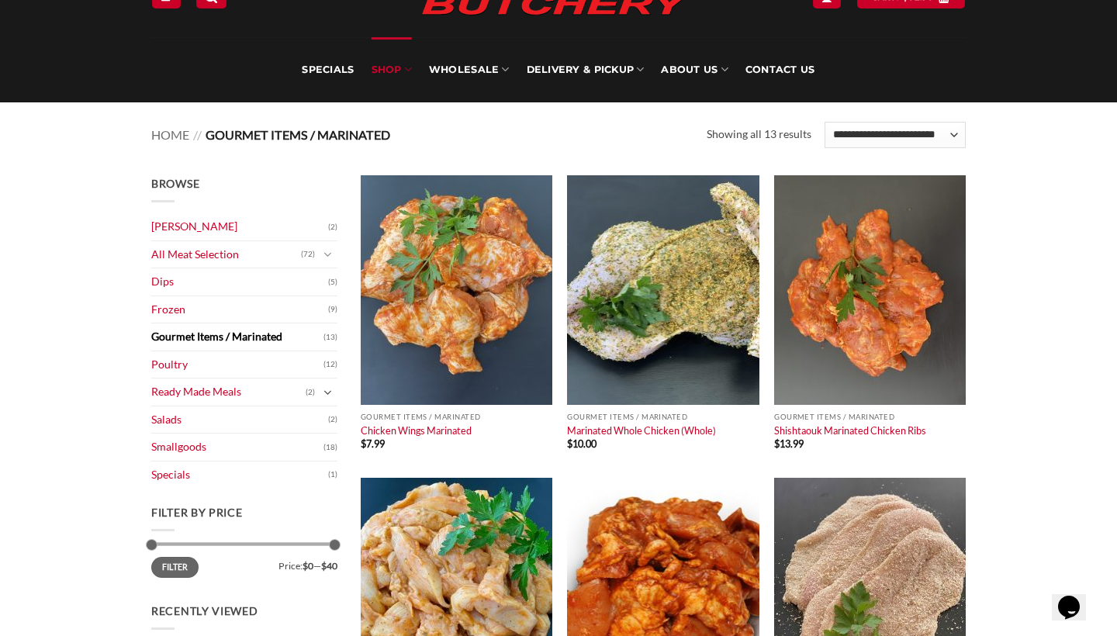
click at [323, 389] on button "Toggle" at bounding box center [328, 392] width 19 height 17
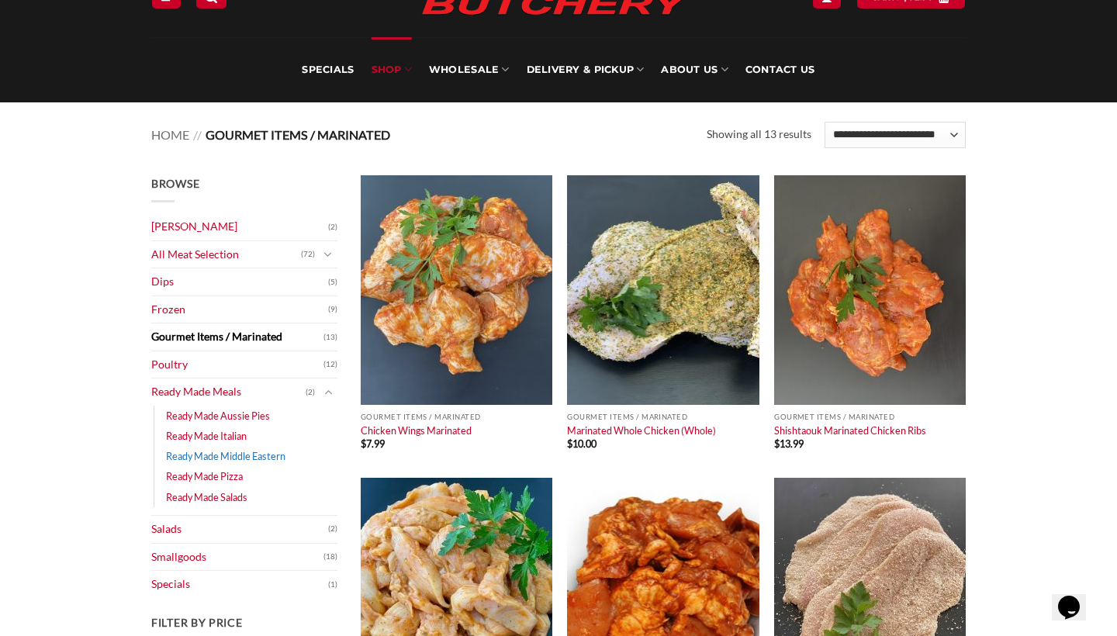
click at [224, 455] on link "Ready Made Middle Eastern" at bounding box center [225, 456] width 119 height 20
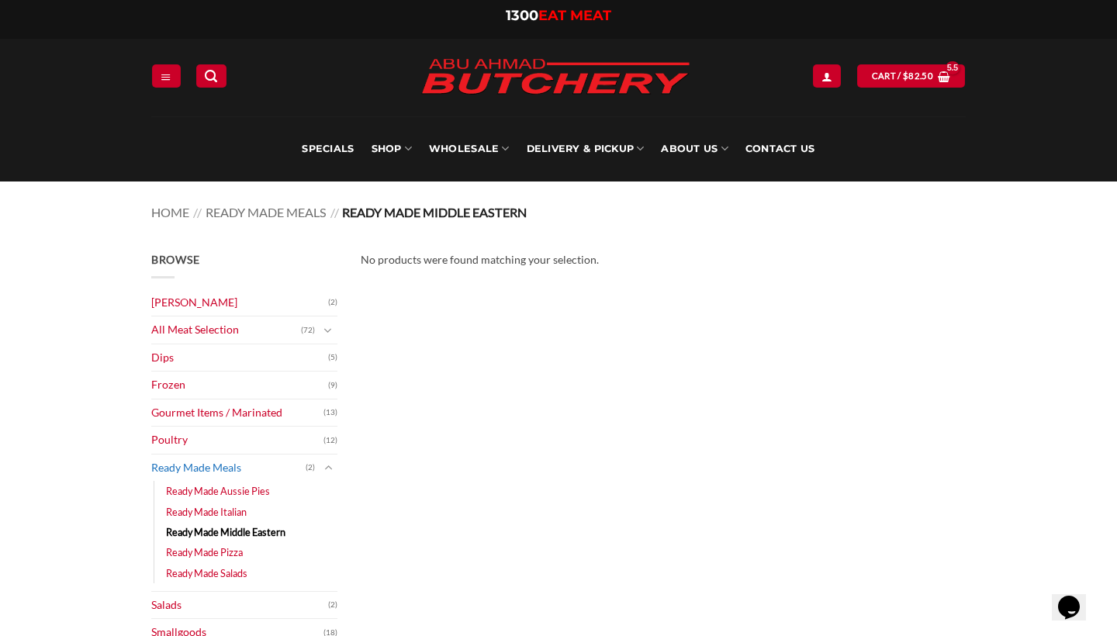
click at [212, 476] on link "Ready Made Meals" at bounding box center [228, 467] width 154 height 27
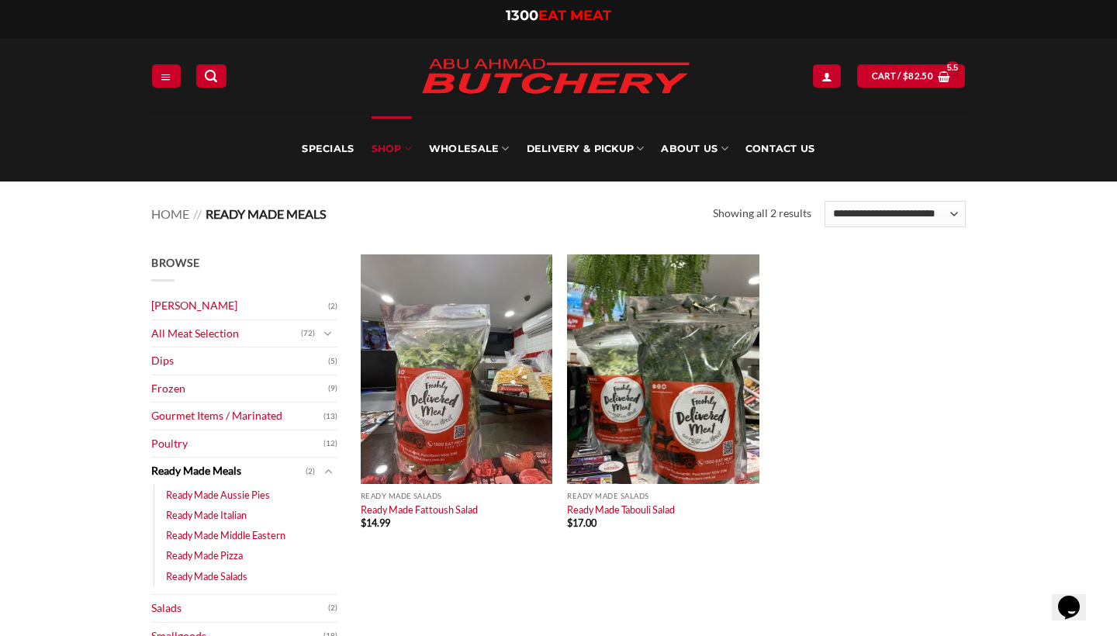
click at [302, 333] on span "(72)" at bounding box center [308, 333] width 14 height 23
click at [331, 331] on icon "Toggle" at bounding box center [327, 335] width 9 height 16
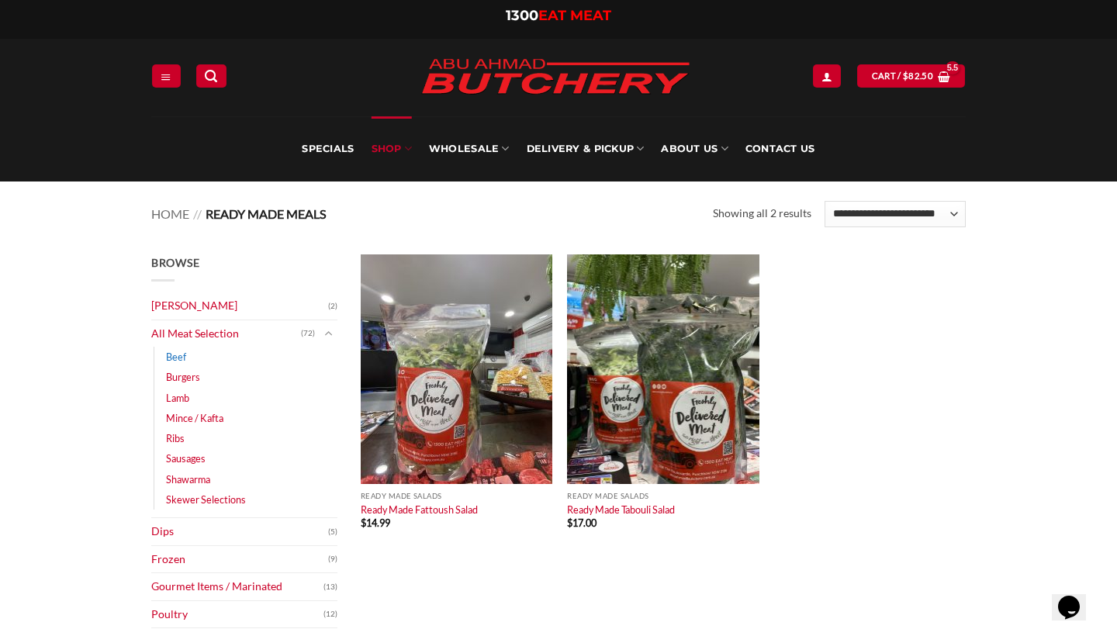
click at [180, 356] on link "Beef" at bounding box center [176, 357] width 20 height 20
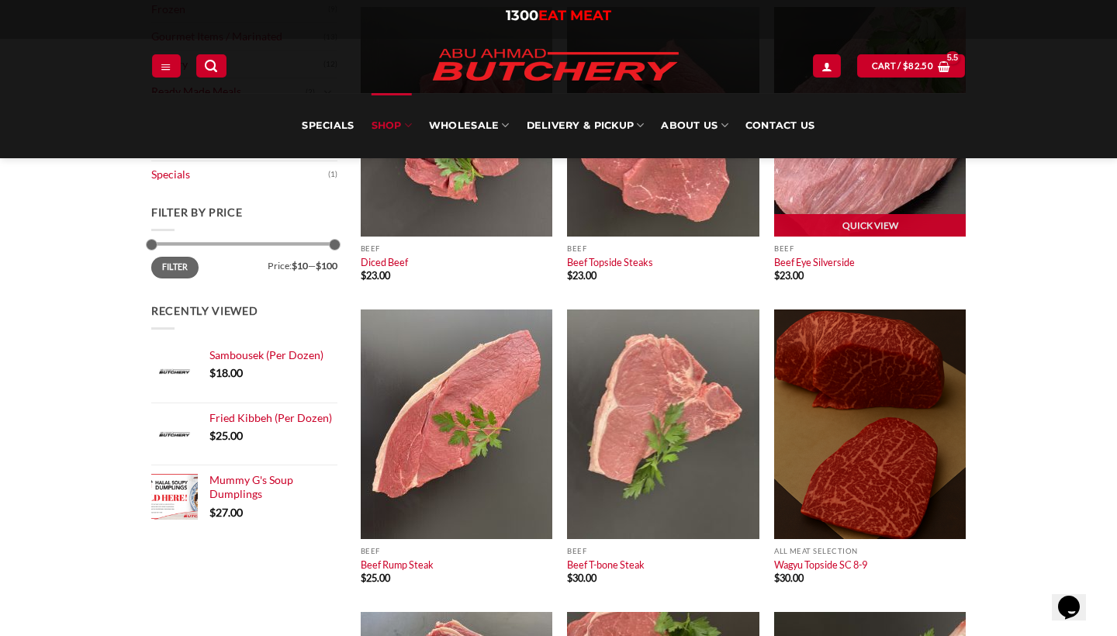
scroll to position [572, 0]
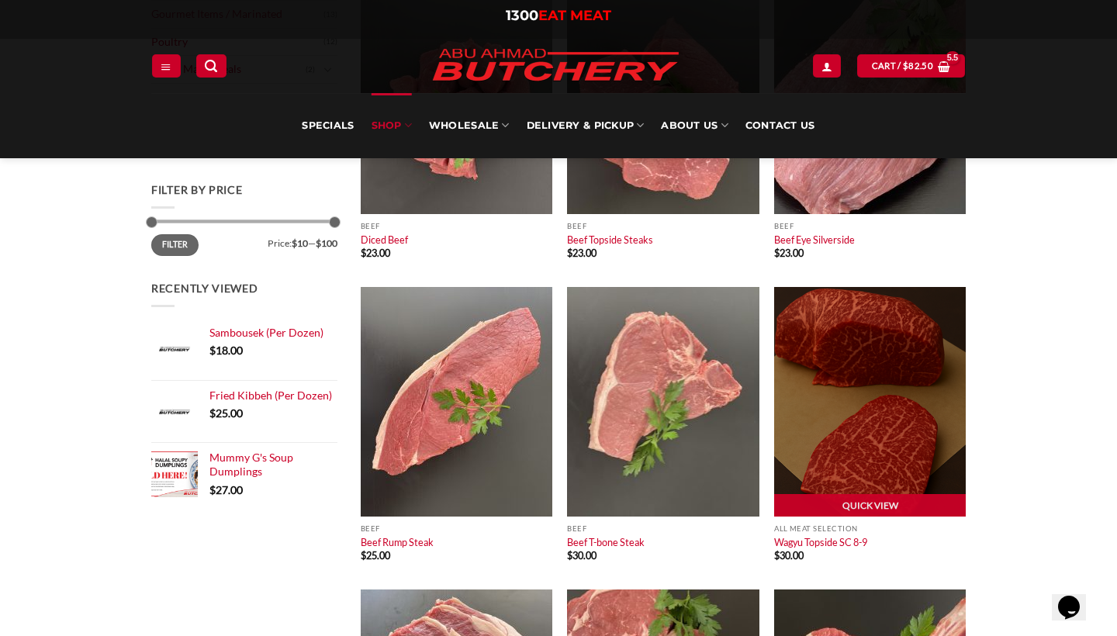
click at [886, 371] on img at bounding box center [870, 402] width 192 height 230
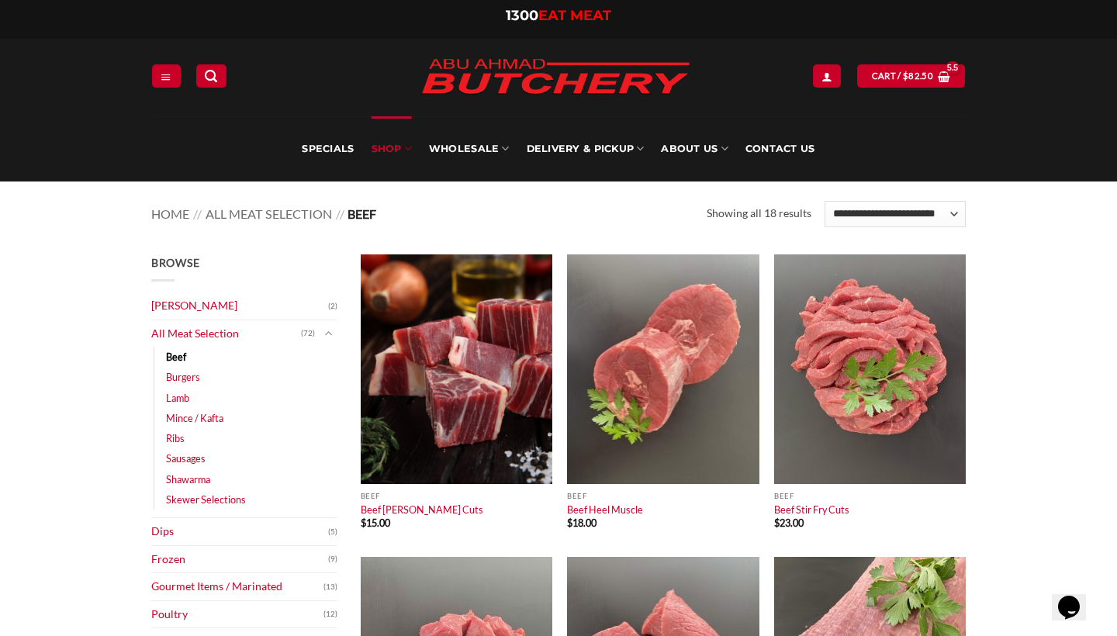
scroll to position [0, 0]
click at [188, 377] on link "Burgers" at bounding box center [183, 377] width 34 height 20
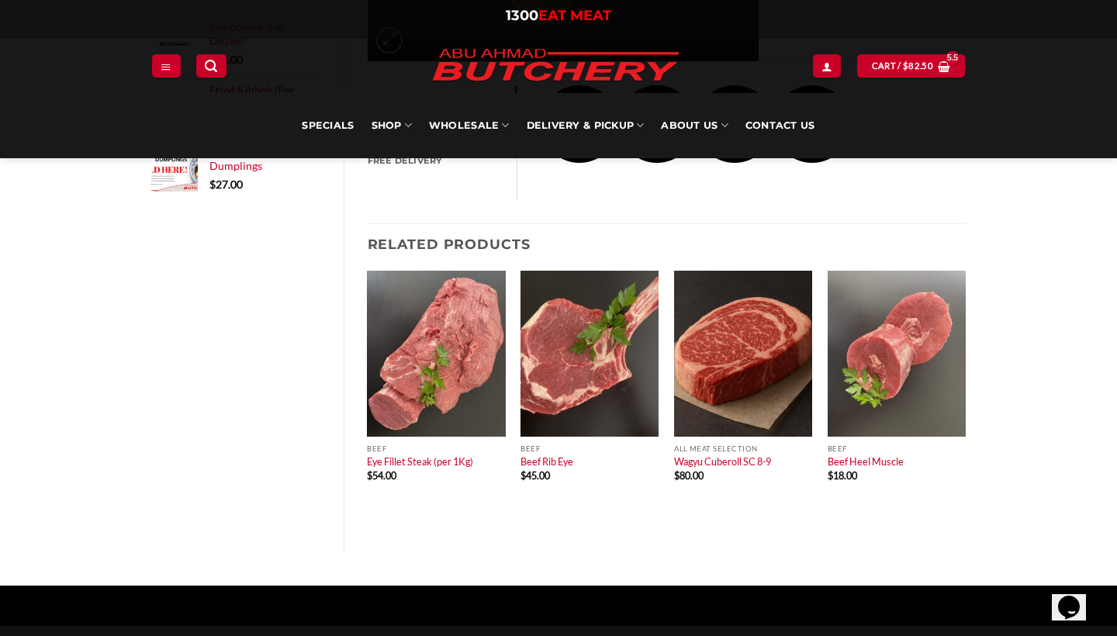
scroll to position [785, 0]
